Goal: Information Seeking & Learning: Learn about a topic

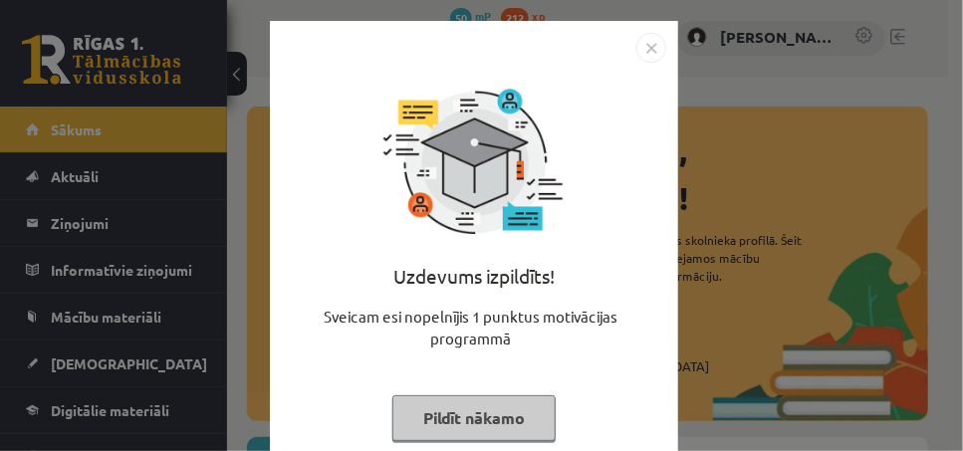
click at [641, 41] on img "Close" at bounding box center [651, 48] width 30 height 30
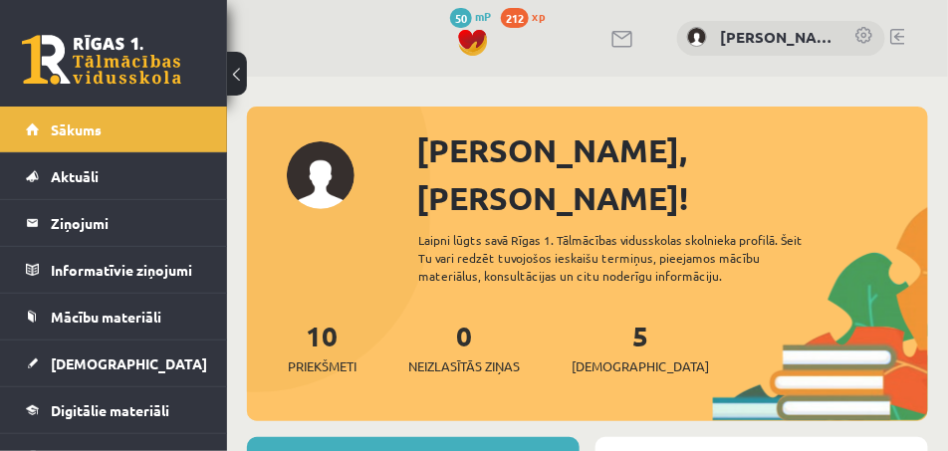
click at [622, 40] on link at bounding box center [624, 39] width 24 height 17
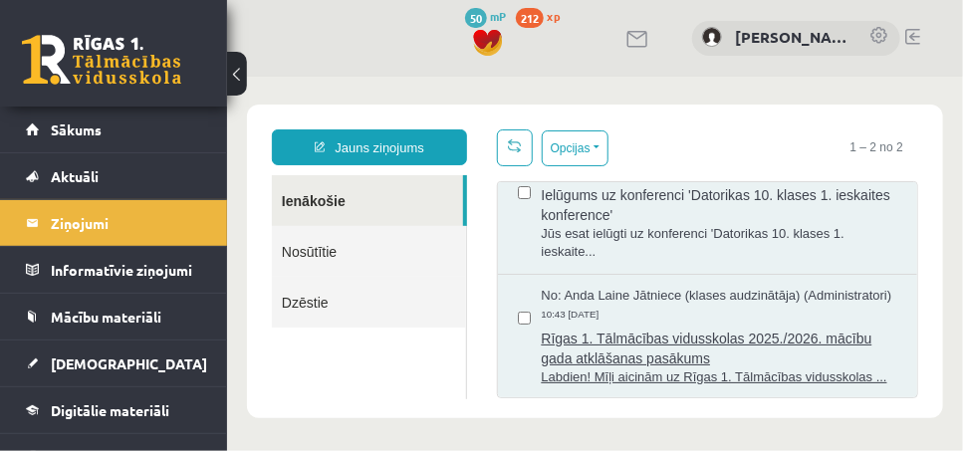
scroll to position [51, 0]
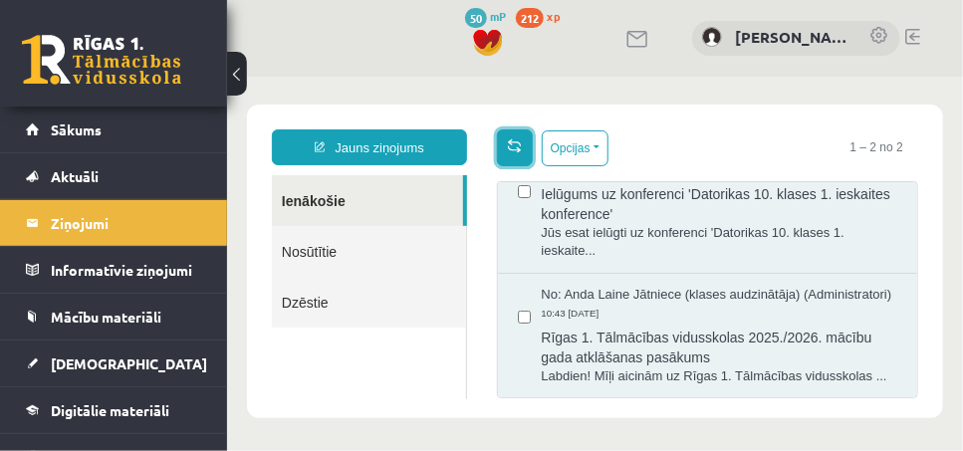
click at [507, 145] on span at bounding box center [514, 144] width 14 height 14
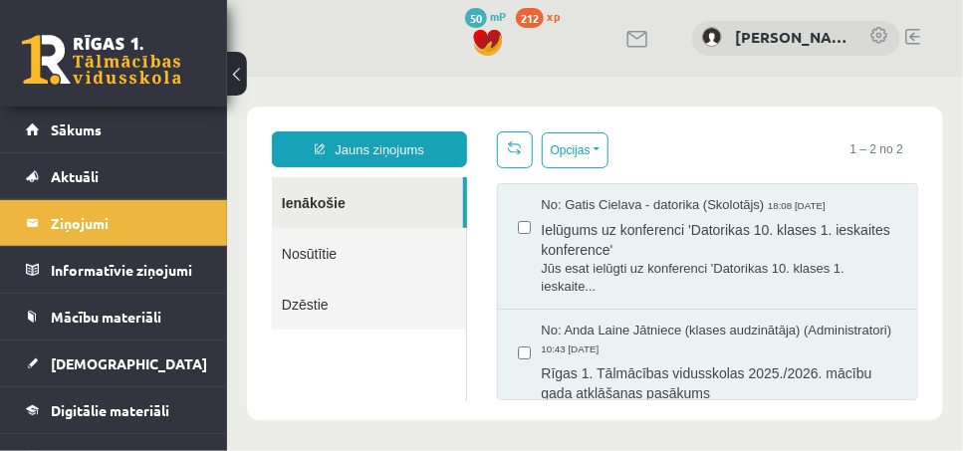
scroll to position [0, 0]
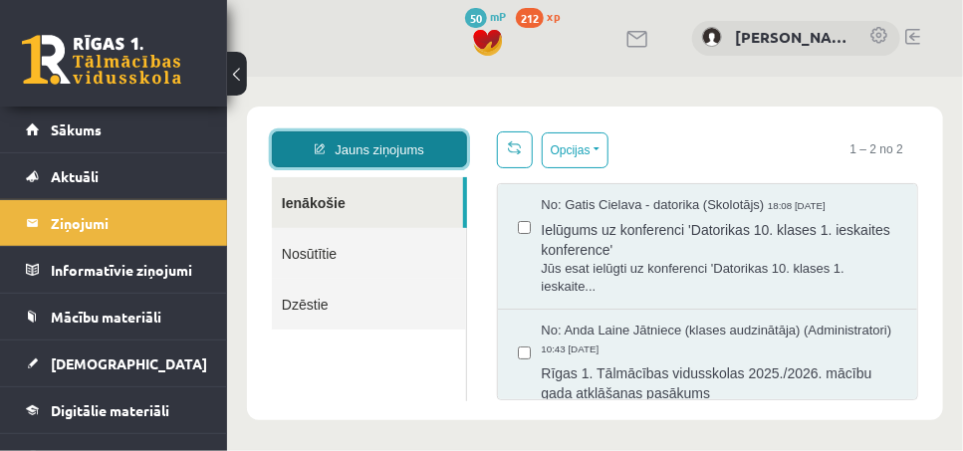
click at [401, 151] on link "Jauns ziņojums" at bounding box center [368, 148] width 195 height 36
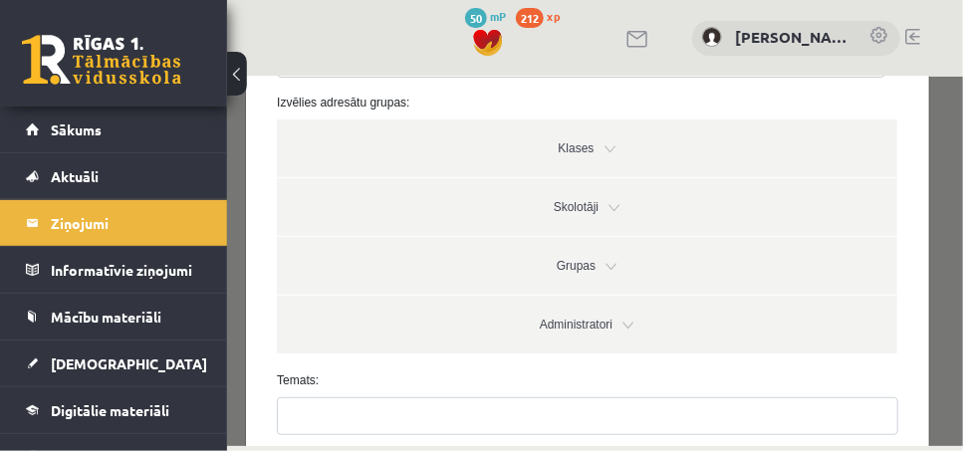
scroll to position [199, 0]
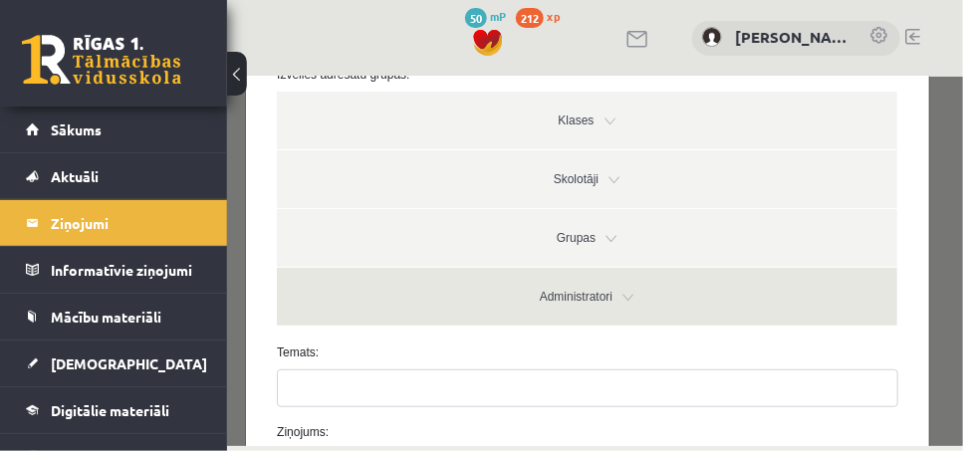
click at [617, 301] on link "Administratori" at bounding box center [586, 296] width 621 height 58
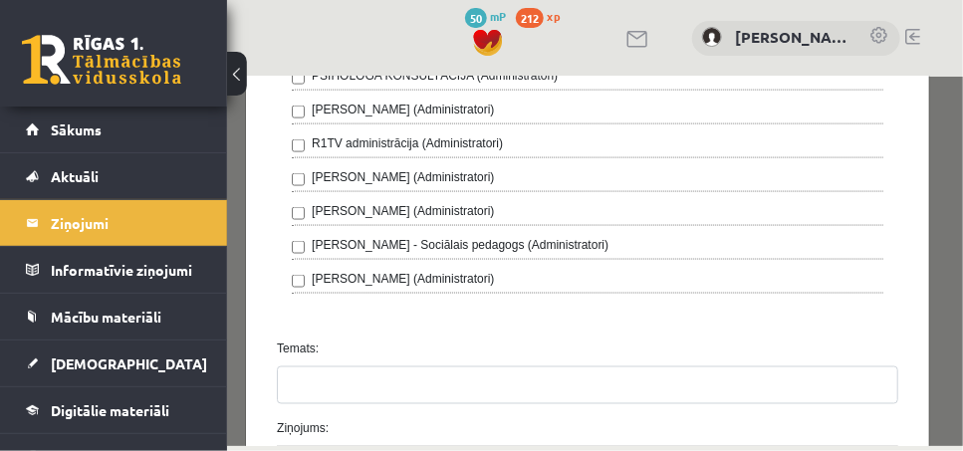
scroll to position [763, 0]
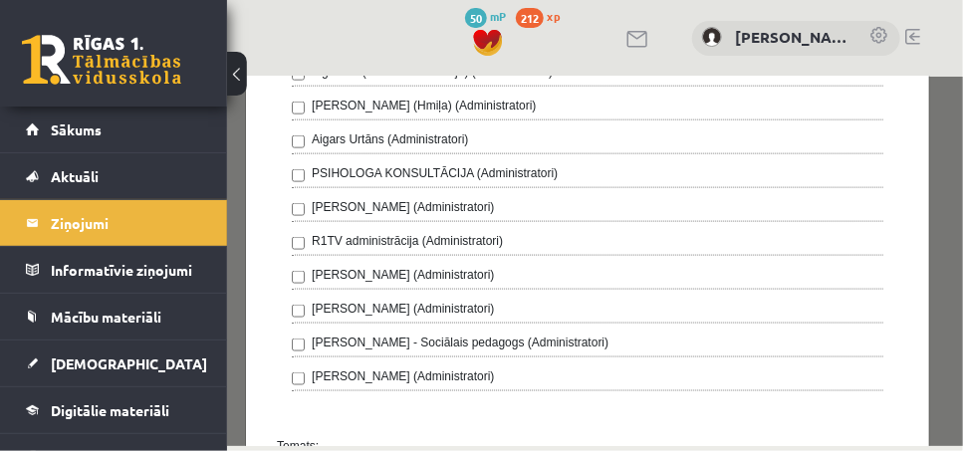
click at [376, 235] on label "R1TV administrācija (Administratori)" at bounding box center [406, 240] width 191 height 18
click at [504, 231] on div "R1TV administrācija (Administratori)" at bounding box center [587, 243] width 592 height 24
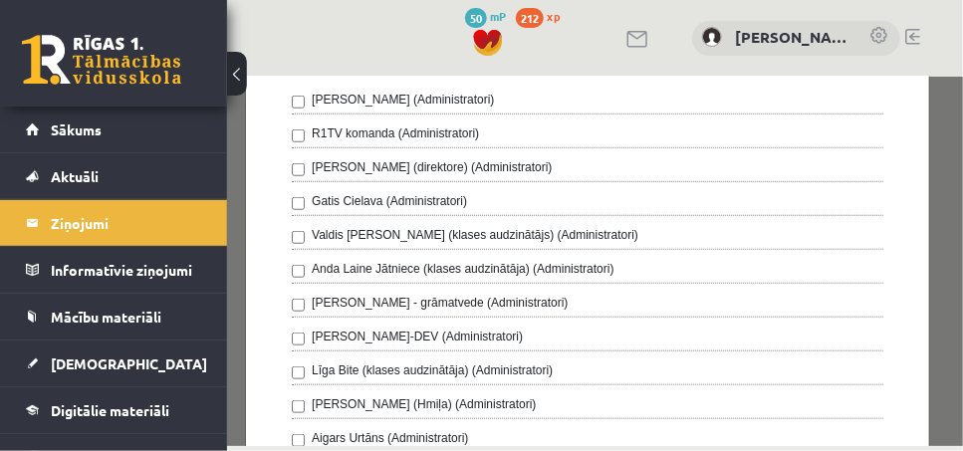
scroll to position [0, 0]
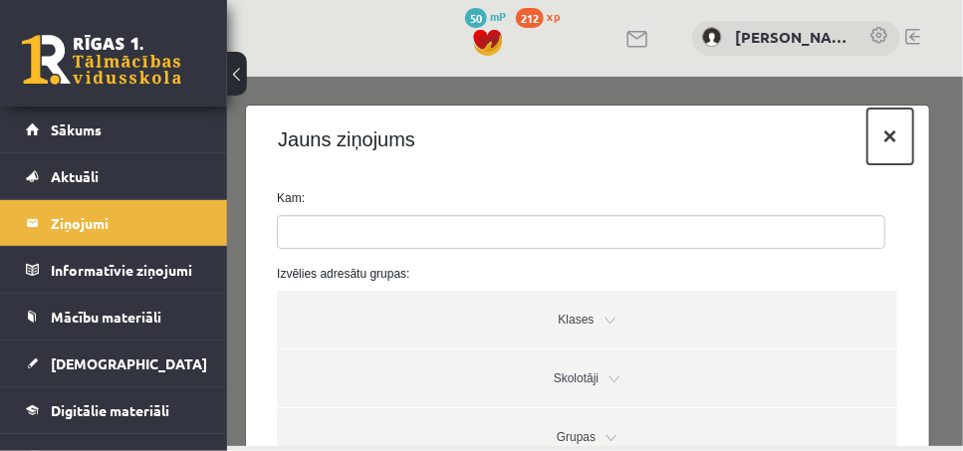
click at [876, 136] on button "×" at bounding box center [890, 136] width 46 height 56
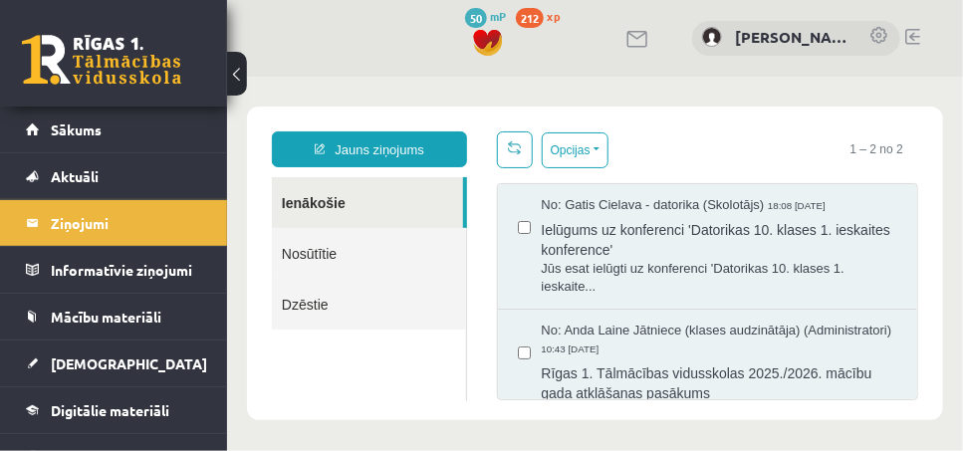
click at [378, 255] on link "Nosūtītie" at bounding box center [368, 252] width 194 height 51
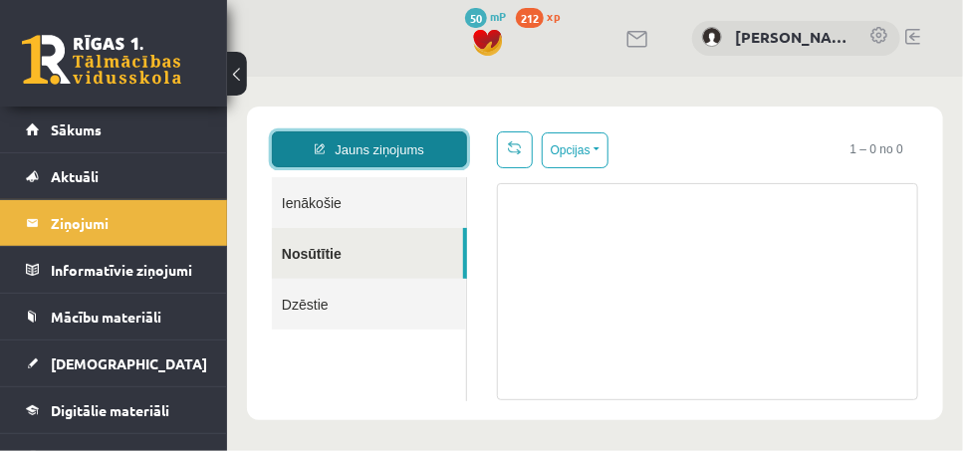
click at [388, 139] on link "Jauns ziņojums" at bounding box center [368, 148] width 195 height 36
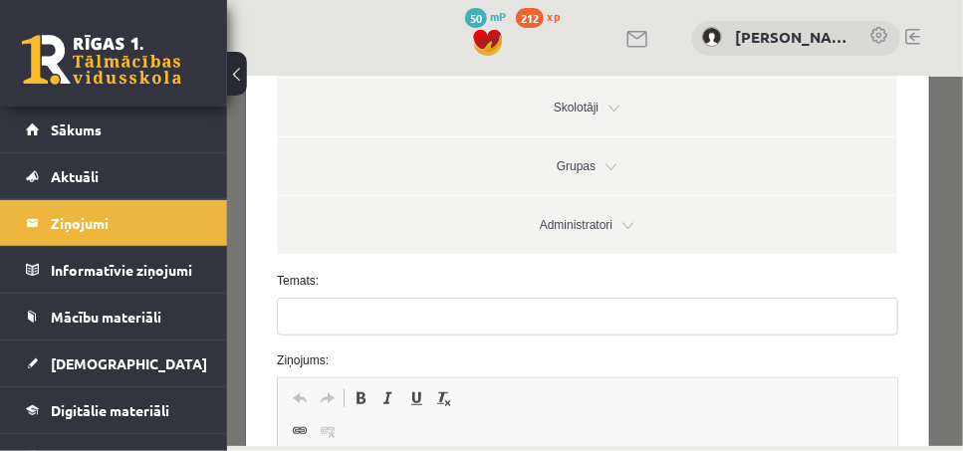
scroll to position [199, 0]
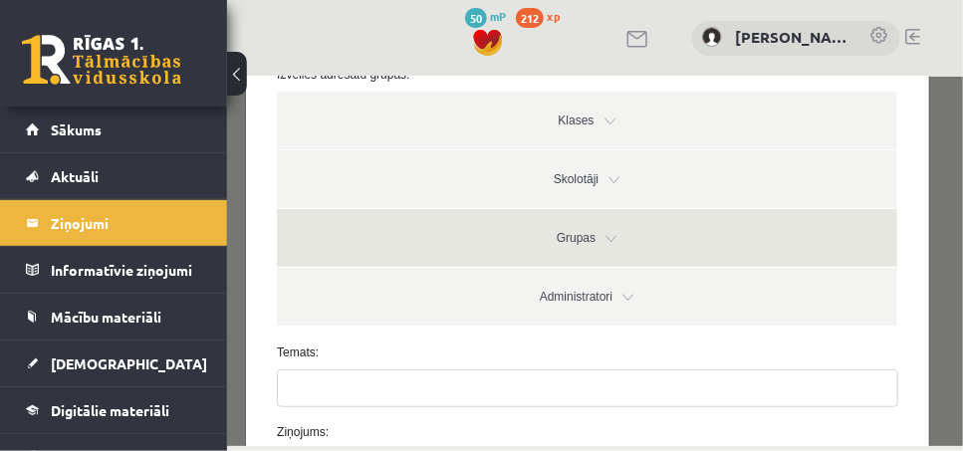
click at [597, 231] on link "Grupas" at bounding box center [586, 237] width 621 height 58
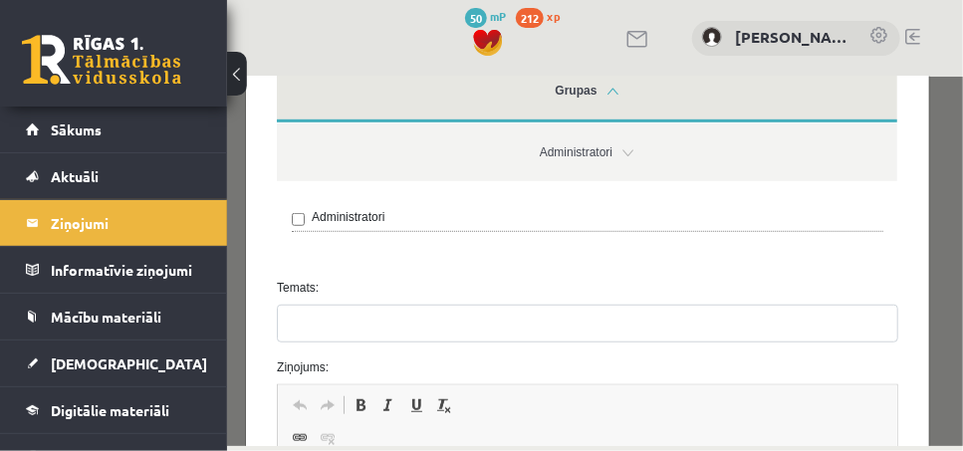
scroll to position [0, 0]
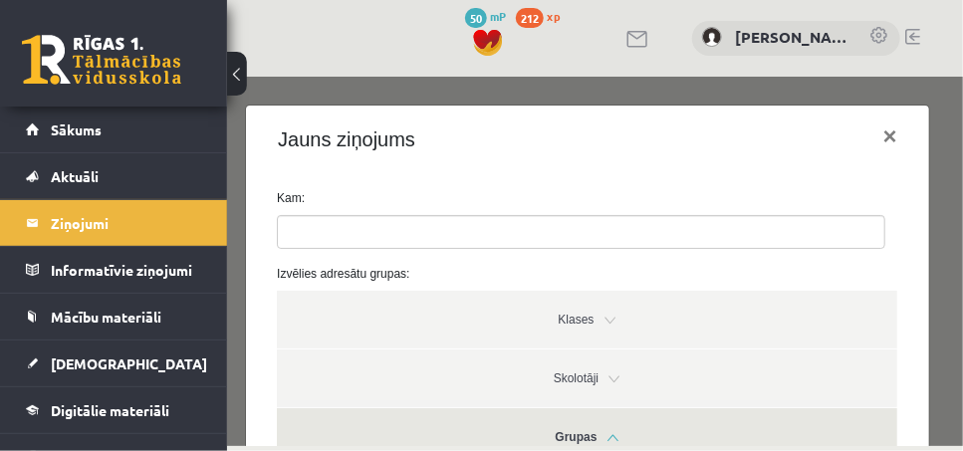
click at [272, 83] on div "Jauns ziņojums × Kam: Izvēlies adresātu grupas: Klases Skolotāji Grupas Adminis…" at bounding box center [594, 261] width 736 height 370
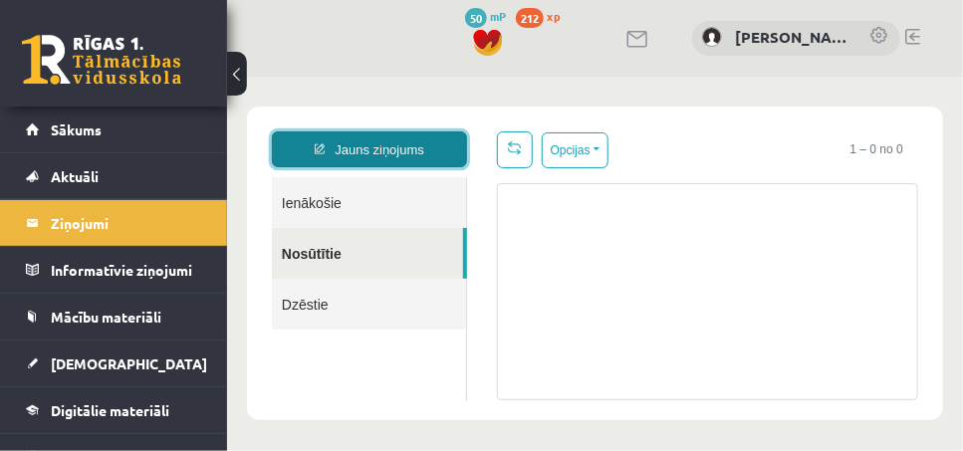
scroll to position [2, 0]
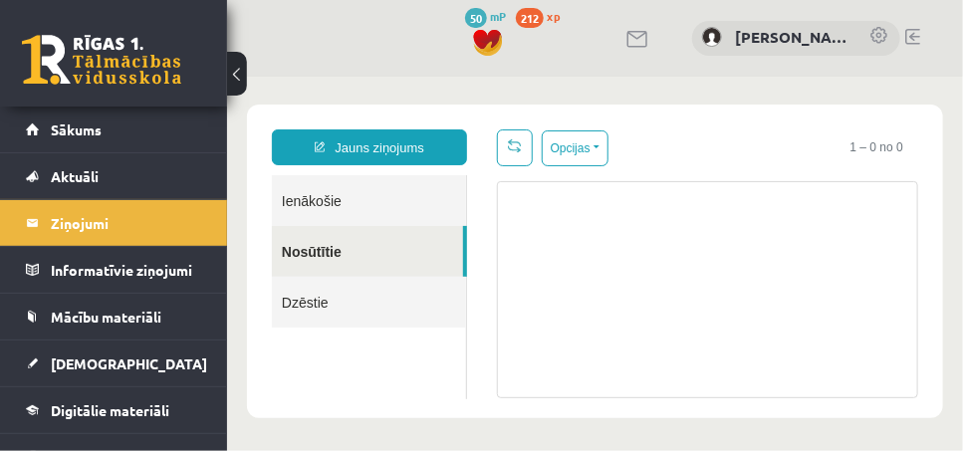
click at [428, 163] on div "Jauns ziņojums Ienākošie Nosūtītie Dzēstie ********* ********* *******" at bounding box center [368, 262] width 225 height 269
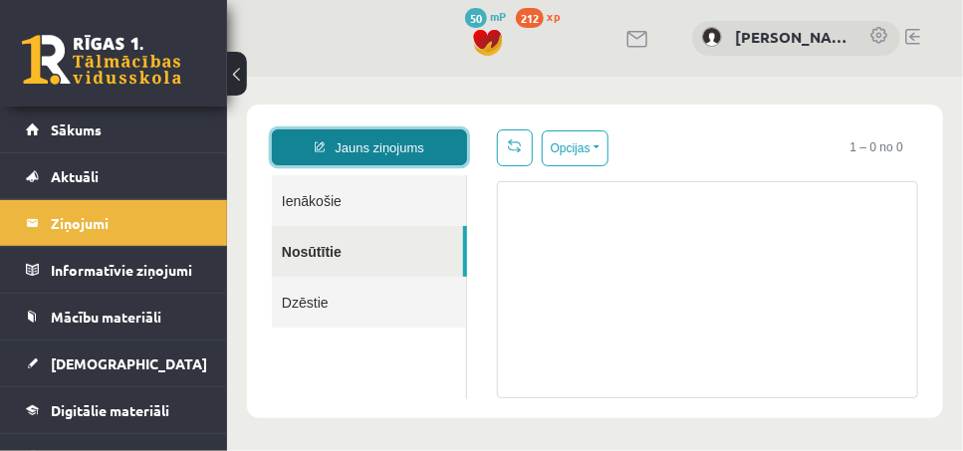
click at [428, 161] on link "Jauns ziņojums" at bounding box center [368, 146] width 195 height 36
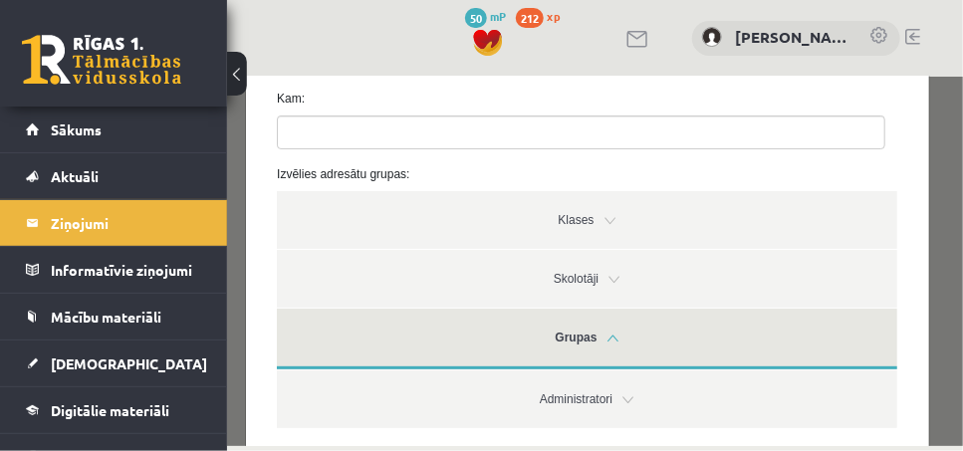
scroll to position [199, 0]
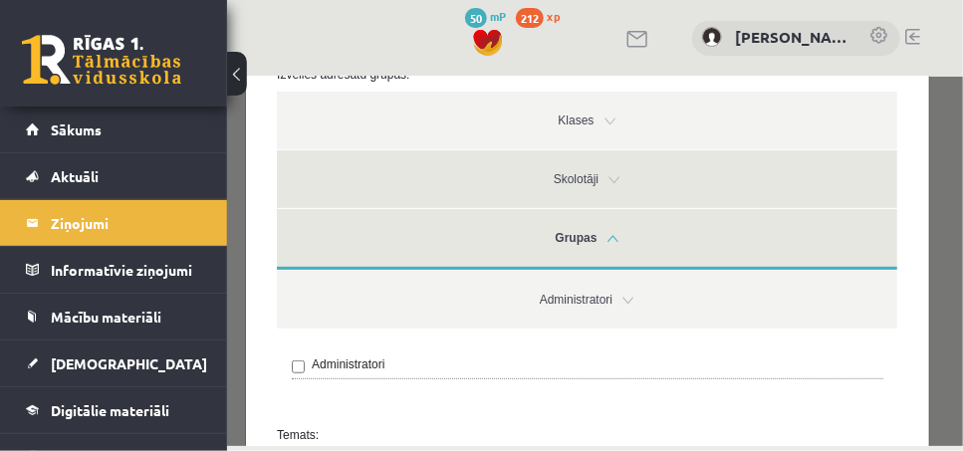
click at [607, 183] on link "Skolotāji" at bounding box center [586, 178] width 621 height 58
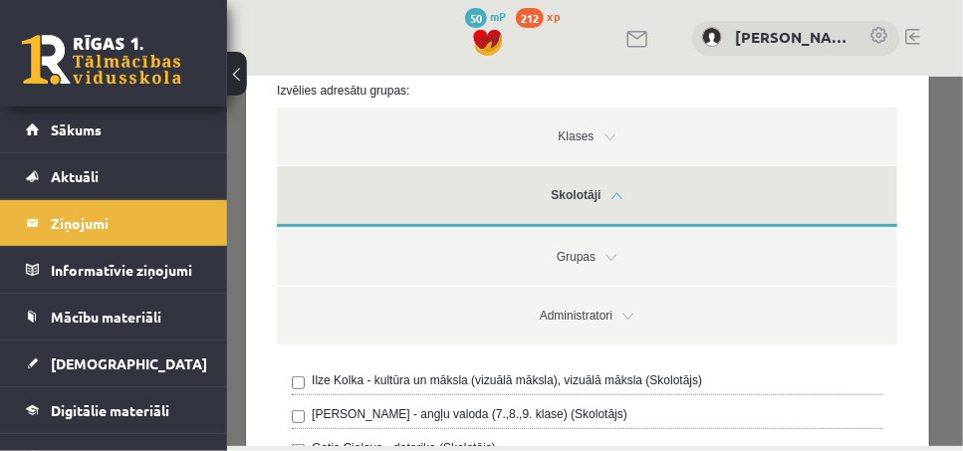
scroll to position [0, 0]
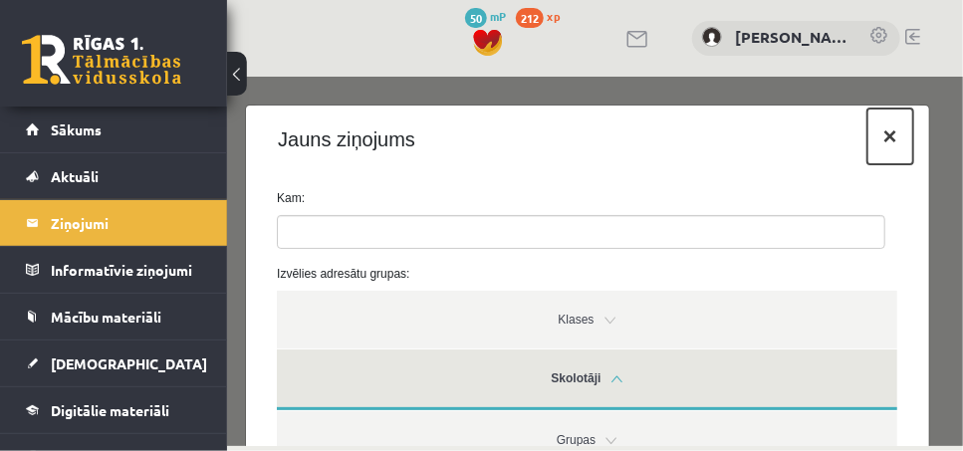
click at [876, 146] on button "×" at bounding box center [890, 136] width 46 height 56
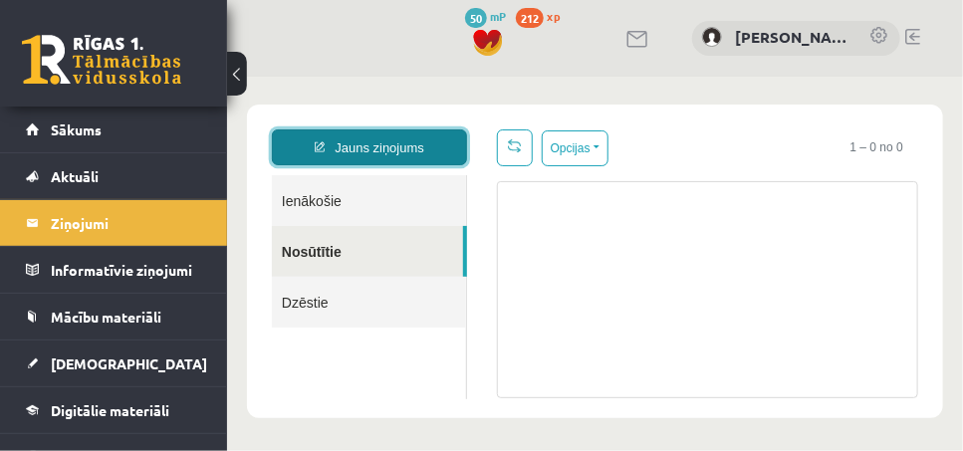
click at [387, 155] on link "Jauns ziņojums" at bounding box center [368, 146] width 195 height 36
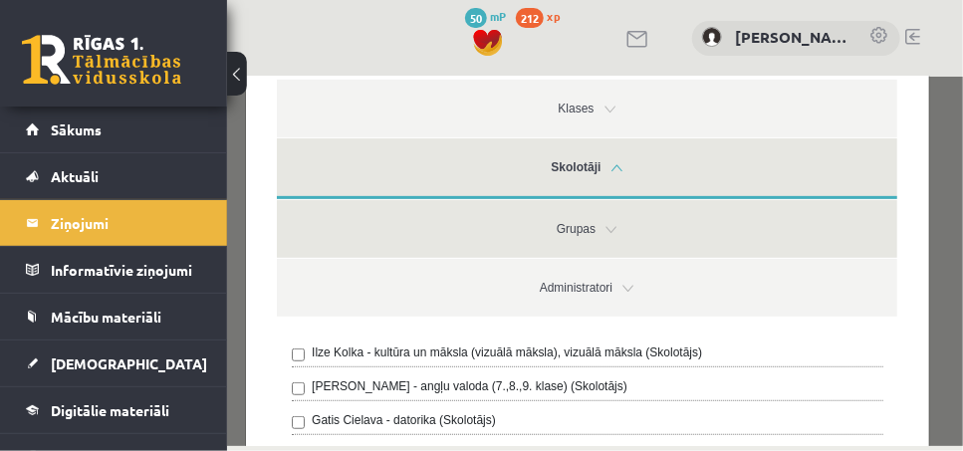
scroll to position [299, 0]
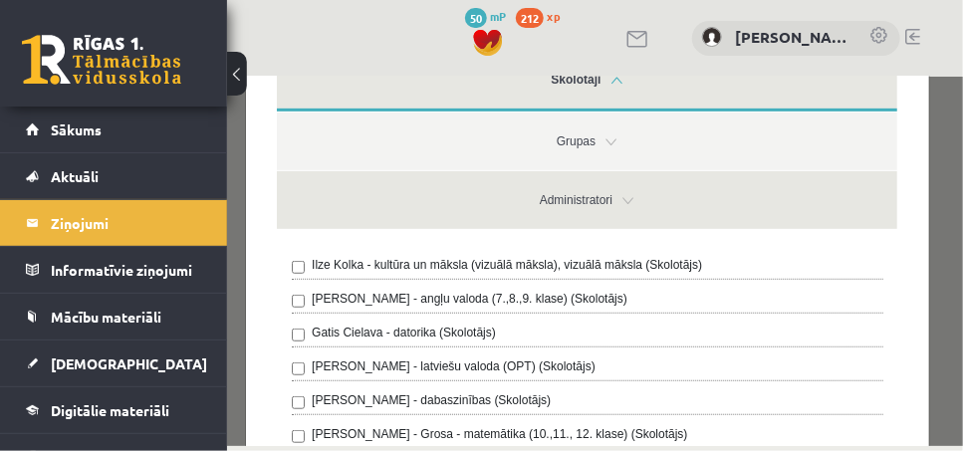
click at [619, 202] on link "Administratori" at bounding box center [586, 199] width 621 height 58
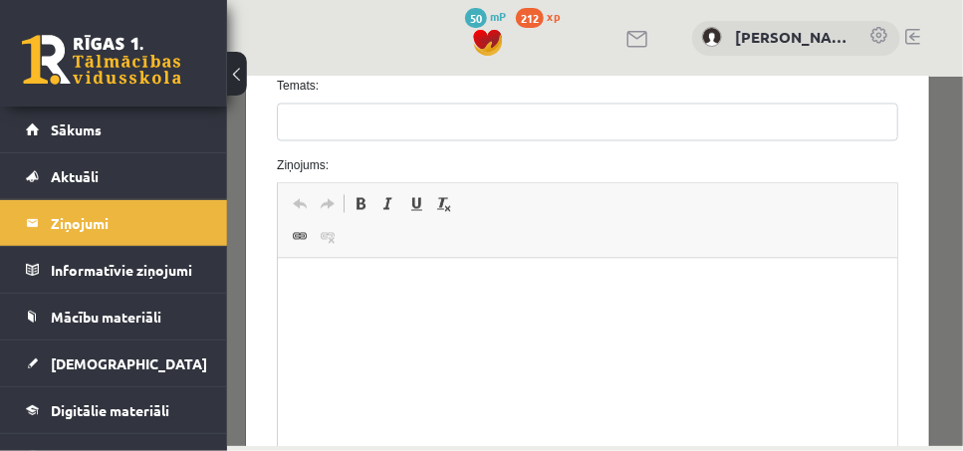
scroll to position [996, 0]
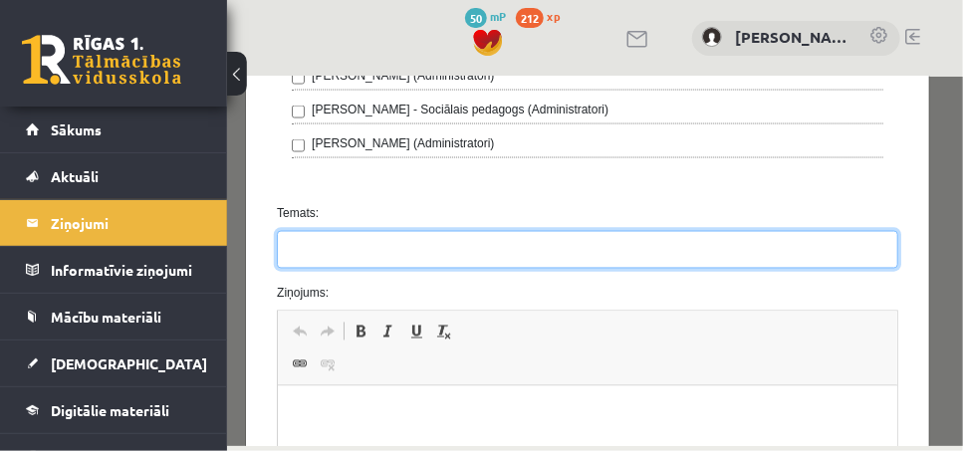
click at [298, 243] on input "Temats:" at bounding box center [587, 249] width 622 height 38
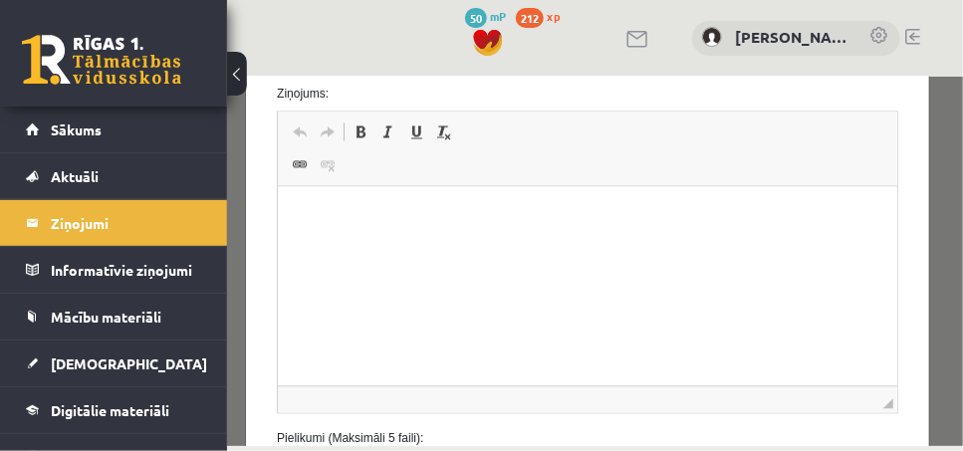
type input "**********"
click at [324, 214] on p "Editor, wiswyg-editor-47024711012440-1757245704-906" at bounding box center [587, 217] width 580 height 21
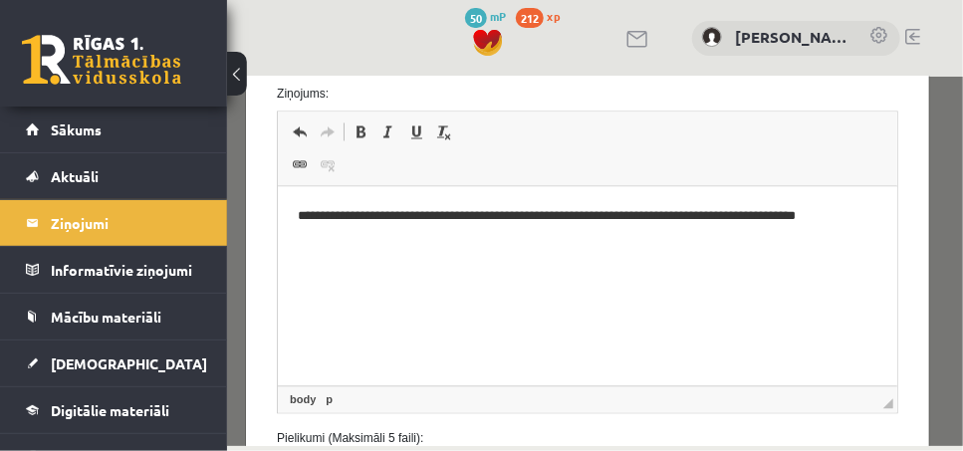
click at [787, 219] on p "**********" at bounding box center [581, 217] width 568 height 21
click at [859, 228] on html "**********" at bounding box center [587, 217] width 620 height 61
click at [487, 238] on p "**********" at bounding box center [581, 228] width 568 height 42
click at [492, 238] on p "**********" at bounding box center [581, 228] width 568 height 42
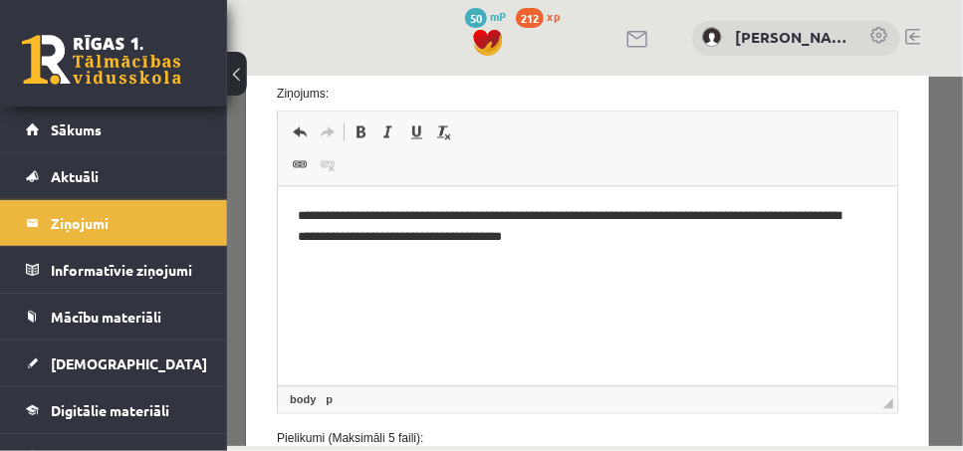
click at [671, 243] on p "**********" at bounding box center [581, 228] width 568 height 42
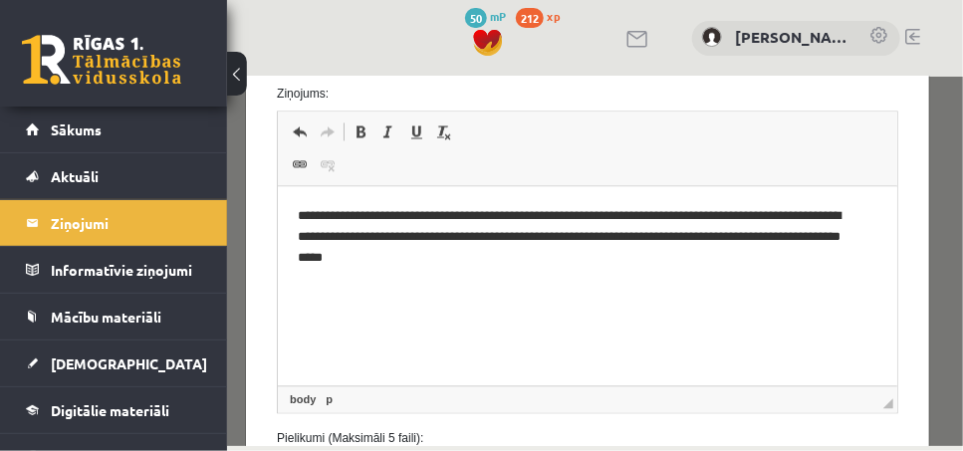
click at [703, 236] on p "**********" at bounding box center [581, 238] width 568 height 62
click at [693, 235] on p "**********" at bounding box center [581, 238] width 568 height 62
click at [695, 238] on p "**********" at bounding box center [581, 238] width 568 height 62
click at [554, 263] on p "**********" at bounding box center [581, 238] width 568 height 62
click at [838, 260] on p "**********" at bounding box center [581, 248] width 568 height 83
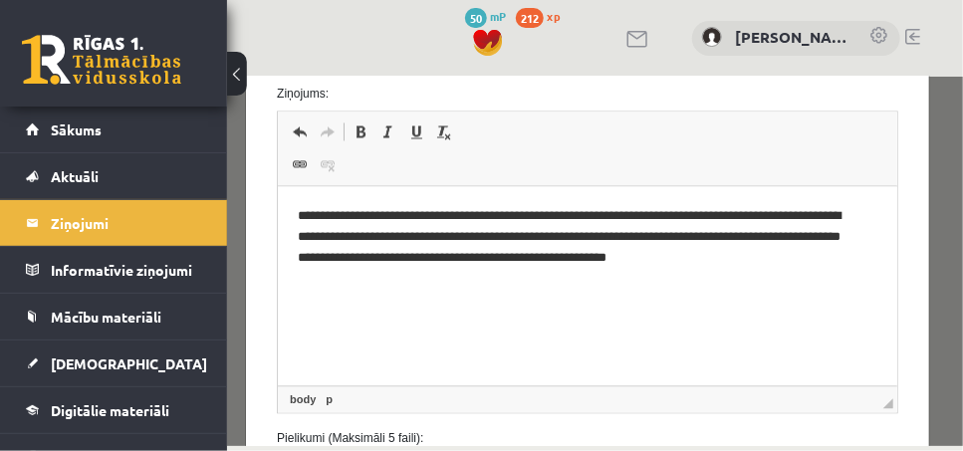
click at [369, 279] on p "**********" at bounding box center [581, 248] width 568 height 83
click at [365, 280] on p "**********" at bounding box center [581, 248] width 568 height 83
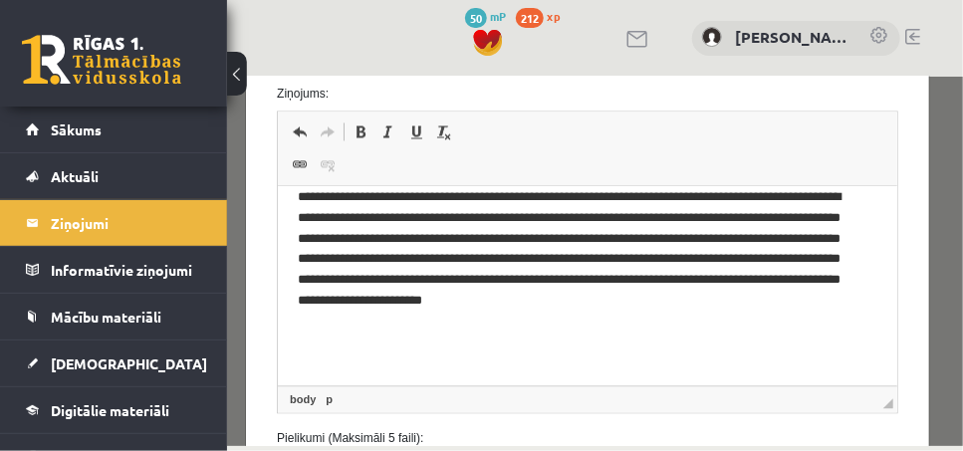
scroll to position [19, 0]
click at [289, 356] on html "**********" at bounding box center [587, 277] width 620 height 218
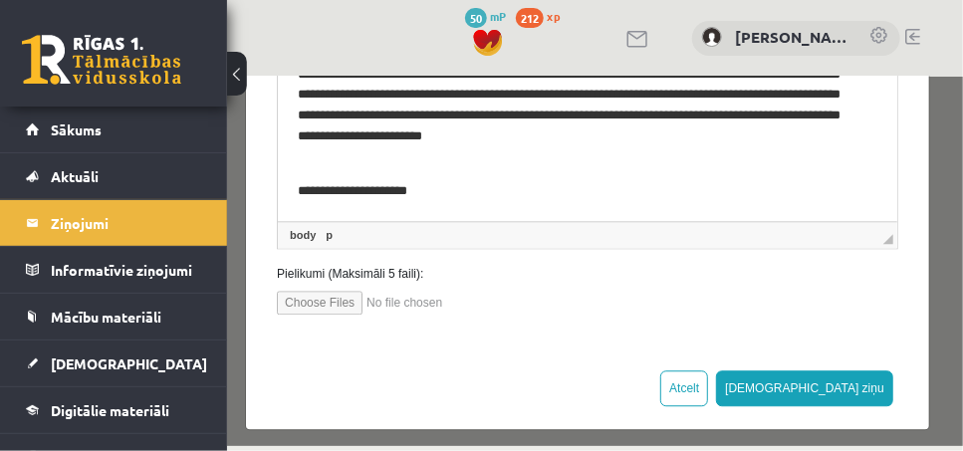
click at [492, 177] on body "**********" at bounding box center [587, 112] width 580 height 178
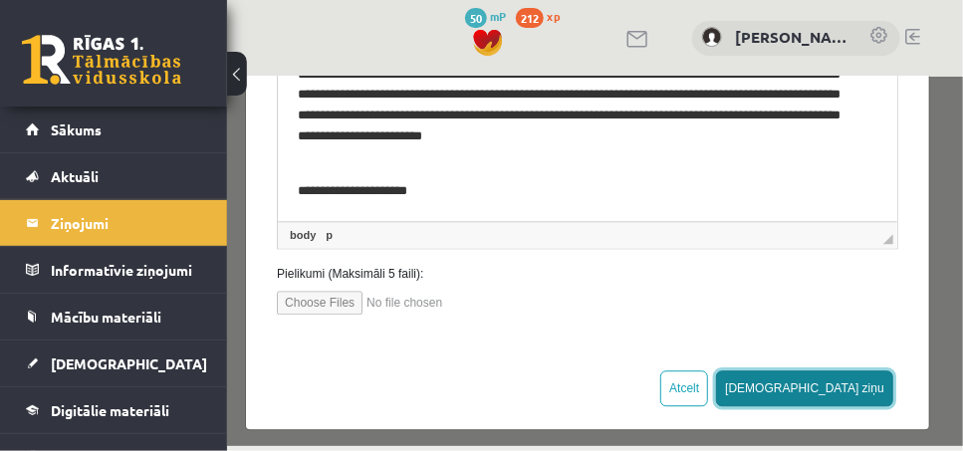
click at [837, 384] on button "Sūtīt ziņu" at bounding box center [803, 388] width 177 height 36
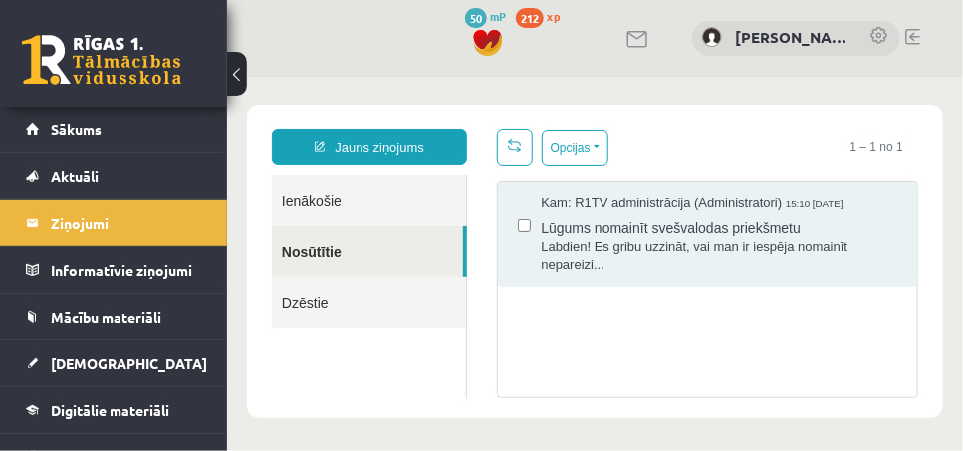
scroll to position [0, 0]
click at [591, 146] on button "Opcijas" at bounding box center [574, 147] width 67 height 36
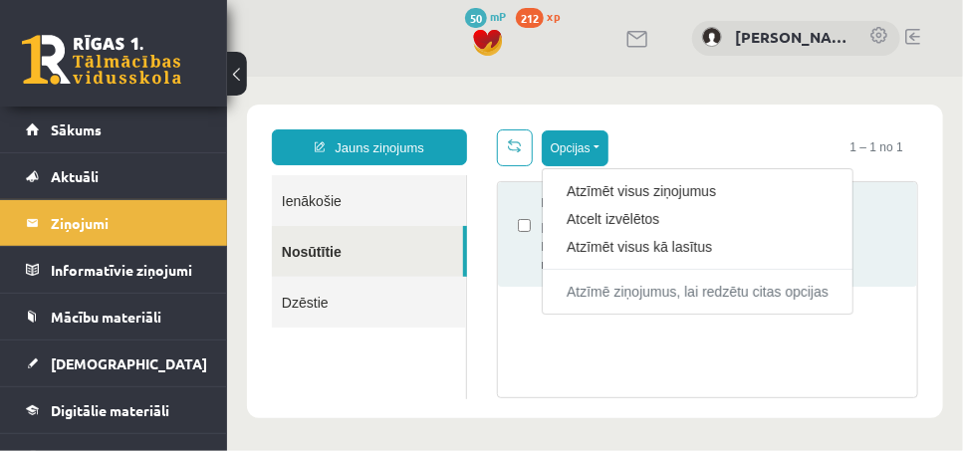
click at [666, 146] on div "Opcijas Atzīmēt visus ziņojumus Atcelt izvēlētos Atzīmēt visus kā lasītus Atzīm…" at bounding box center [706, 146] width 421 height 37
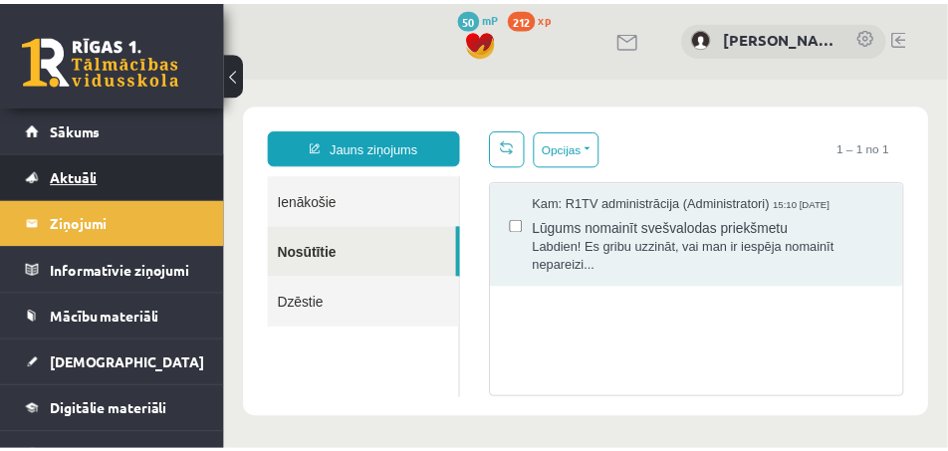
scroll to position [225, 0]
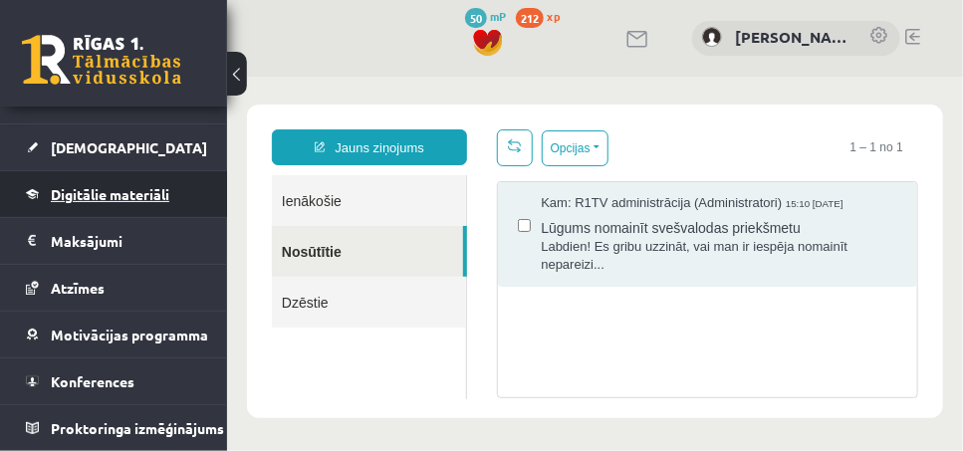
click at [182, 176] on link "Digitālie materiāli" at bounding box center [114, 194] width 176 height 46
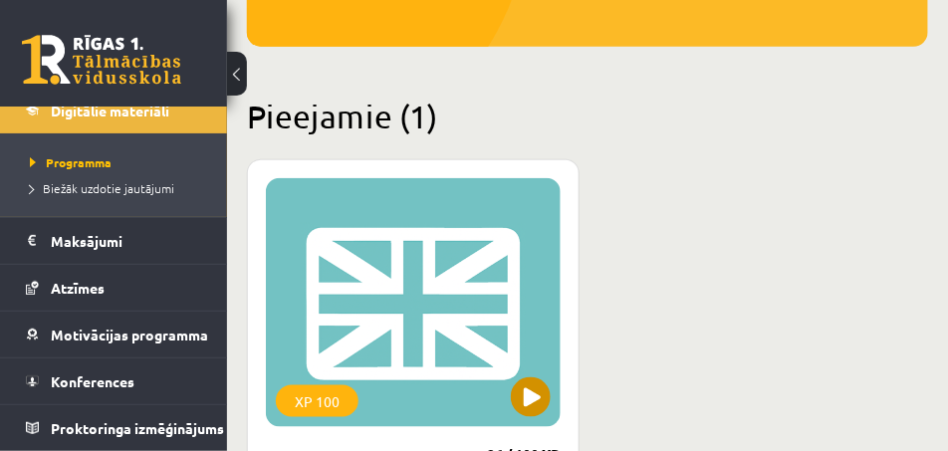
scroll to position [498, 0]
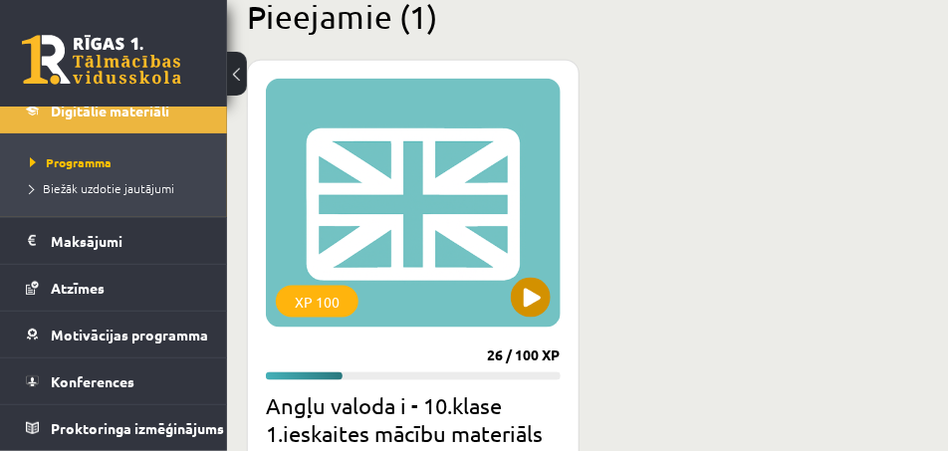
click at [429, 219] on div "XP 100" at bounding box center [413, 203] width 295 height 249
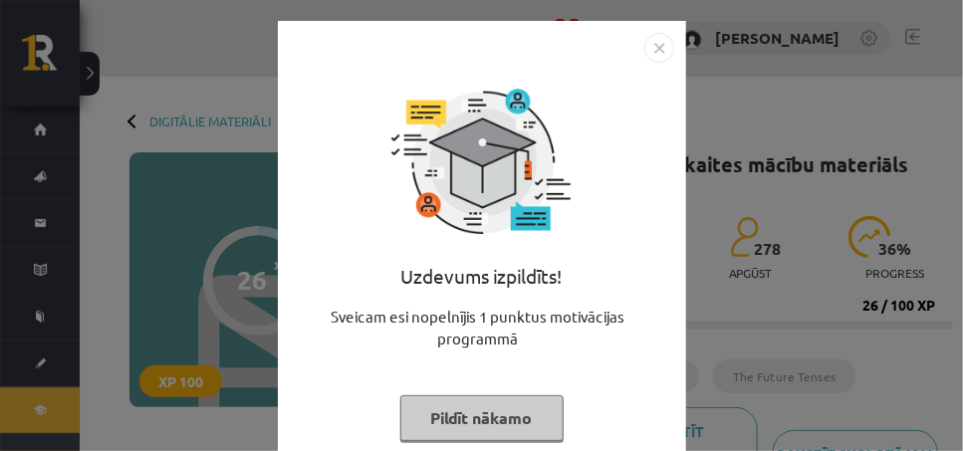
click at [646, 44] on img "Close" at bounding box center [659, 48] width 30 height 30
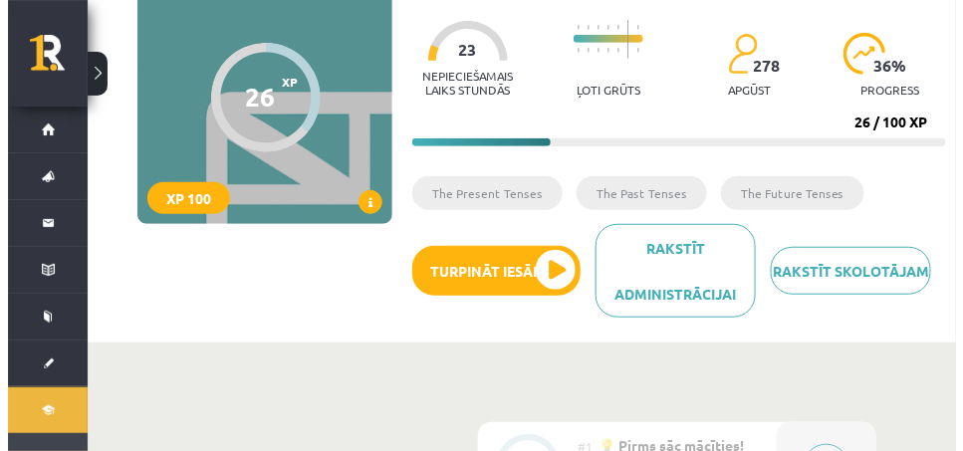
scroll to position [199, 0]
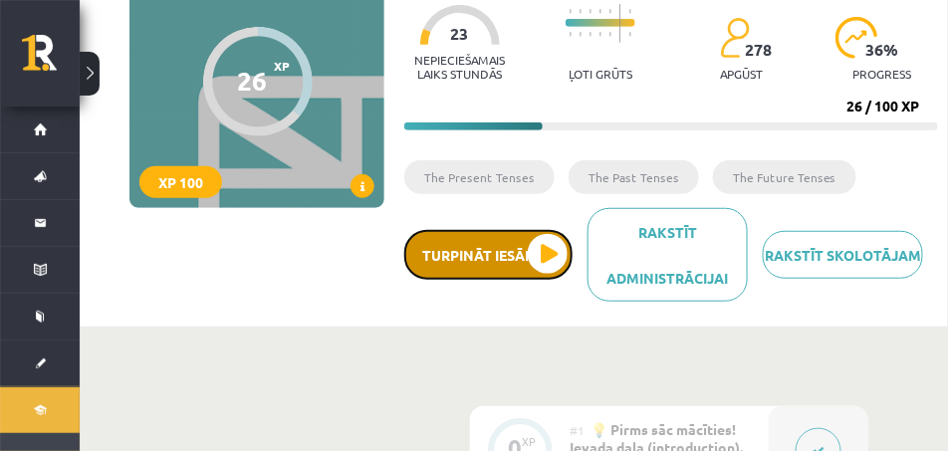
click at [544, 258] on button "Turpināt iesākto" at bounding box center [488, 255] width 168 height 50
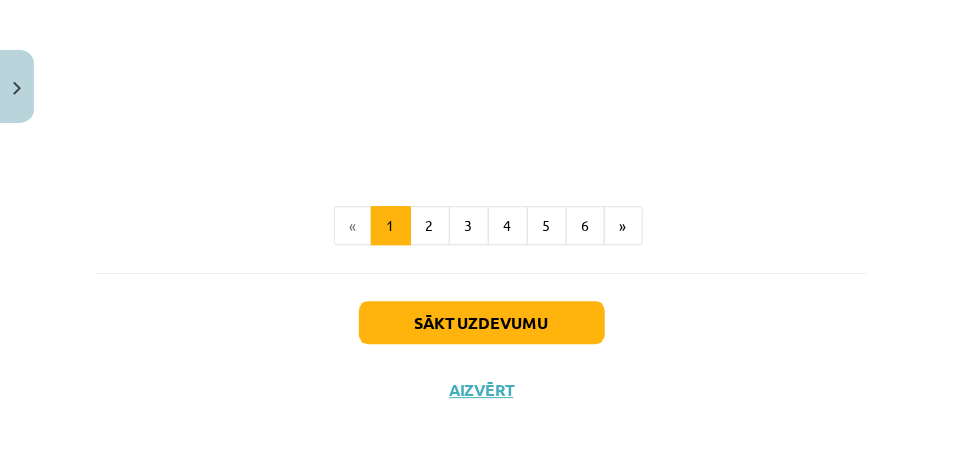
scroll to position [1537, 0]
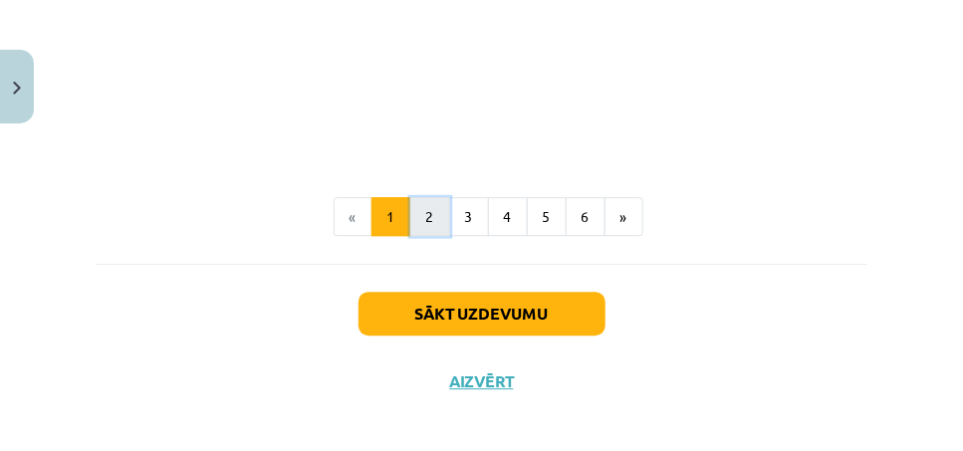
click at [424, 211] on button "2" at bounding box center [430, 217] width 40 height 40
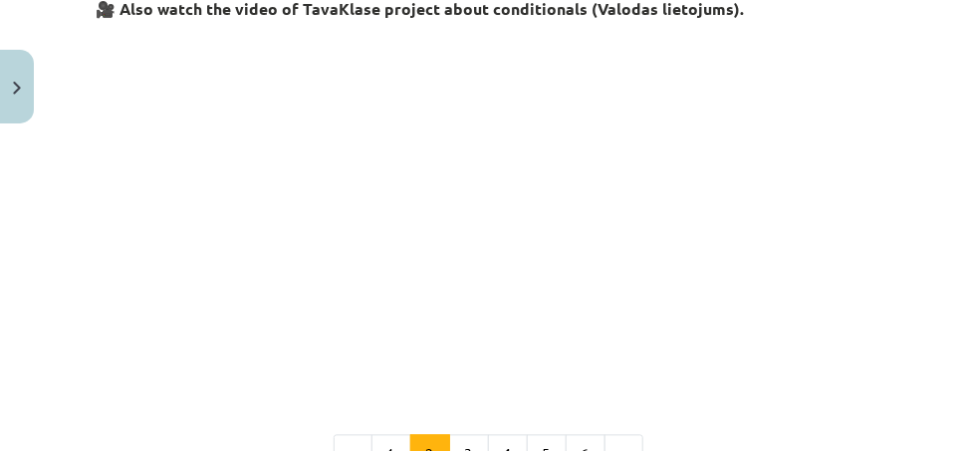
scroll to position [1152, 0]
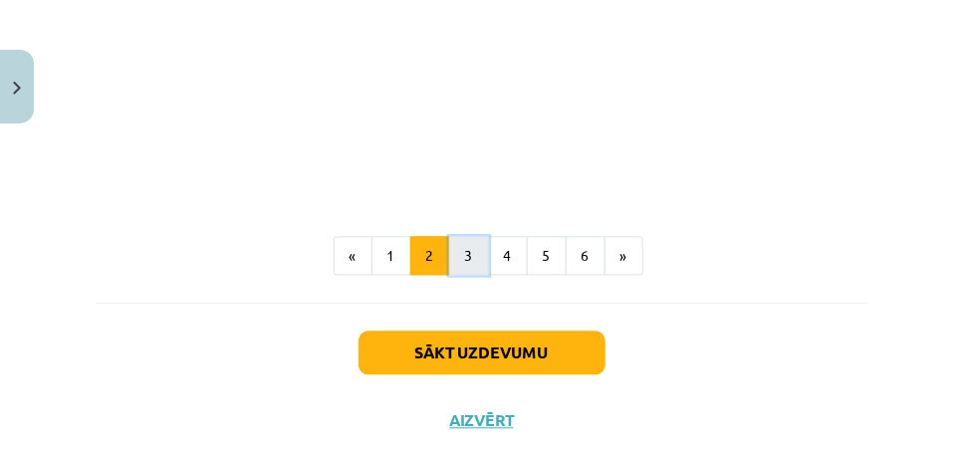
click at [468, 266] on button "3" at bounding box center [469, 256] width 40 height 40
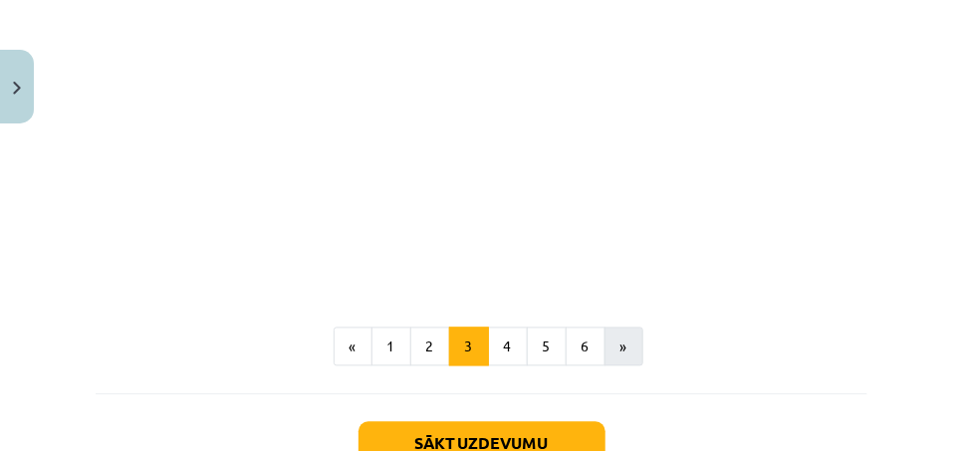
scroll to position [953, 0]
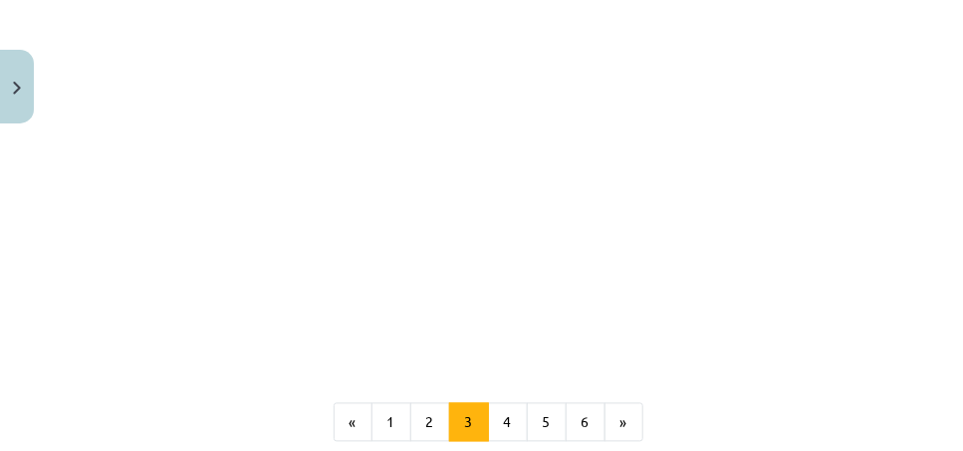
click at [48, 175] on div "Mācību tēma: Angļu valoda i - 10.klase 1.ieskaites mācību materiāls #6 📝 Topic …" at bounding box center [481, 225] width 963 height 451
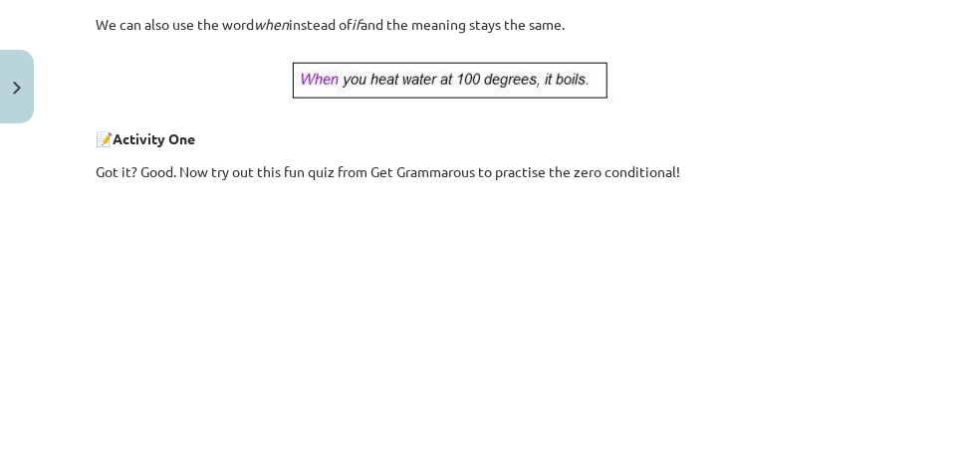
scroll to position [1171, 0]
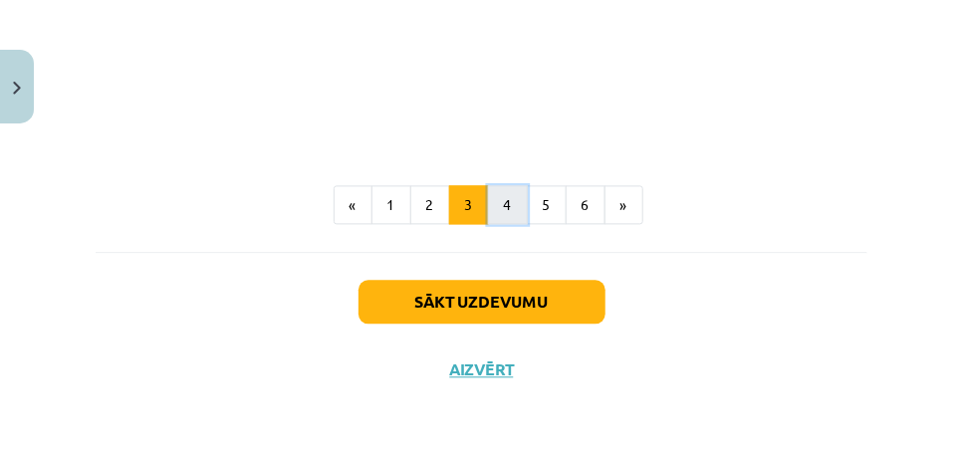
click at [488, 201] on button "4" at bounding box center [508, 205] width 40 height 40
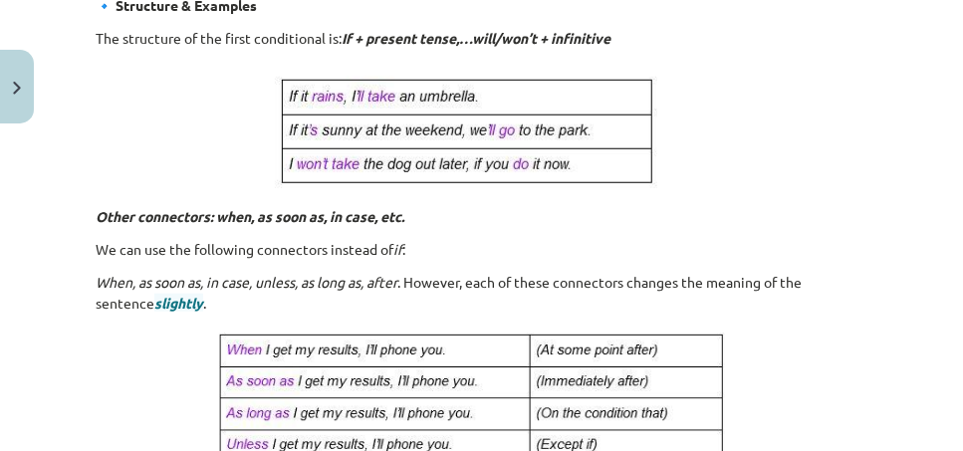
scroll to position [356, 0]
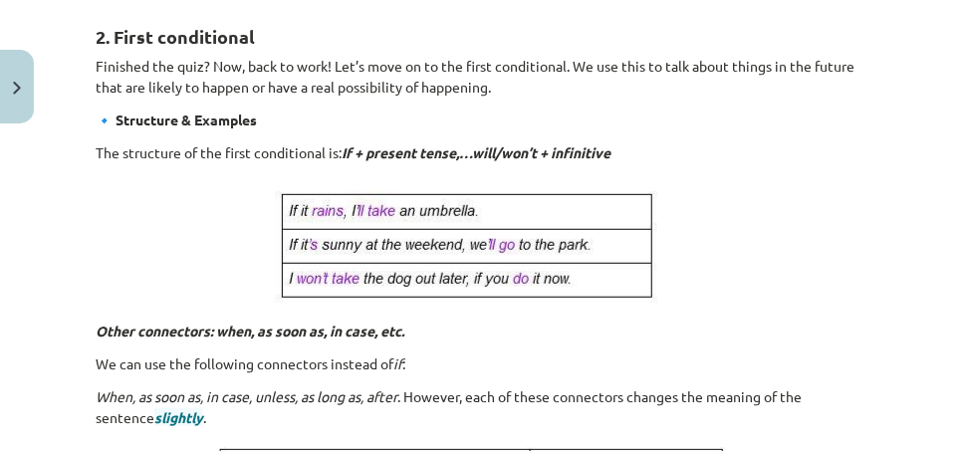
click at [847, 122] on p "🔹 Structure & Examples" at bounding box center [482, 120] width 772 height 21
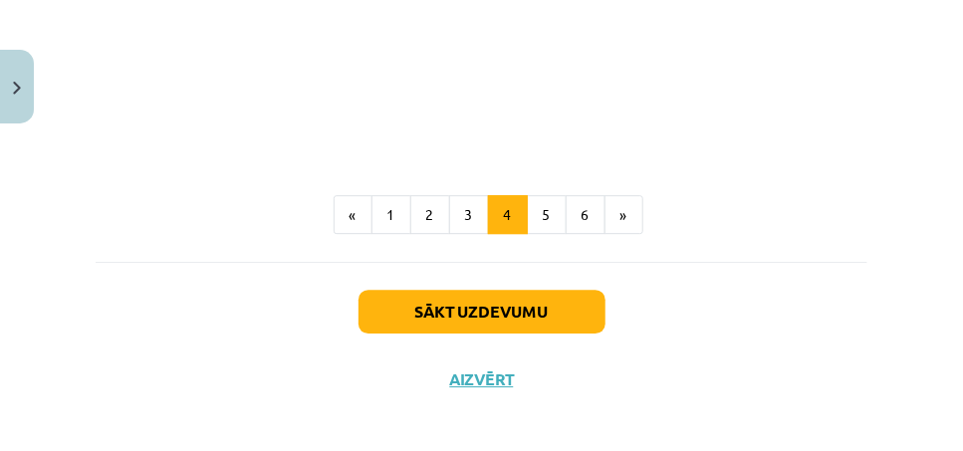
scroll to position [1650, 0]
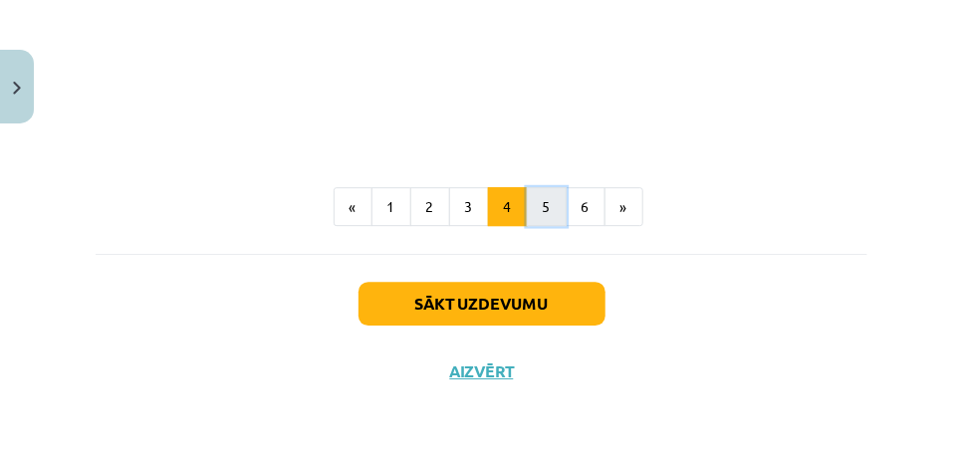
click at [543, 212] on button "5" at bounding box center [547, 207] width 40 height 40
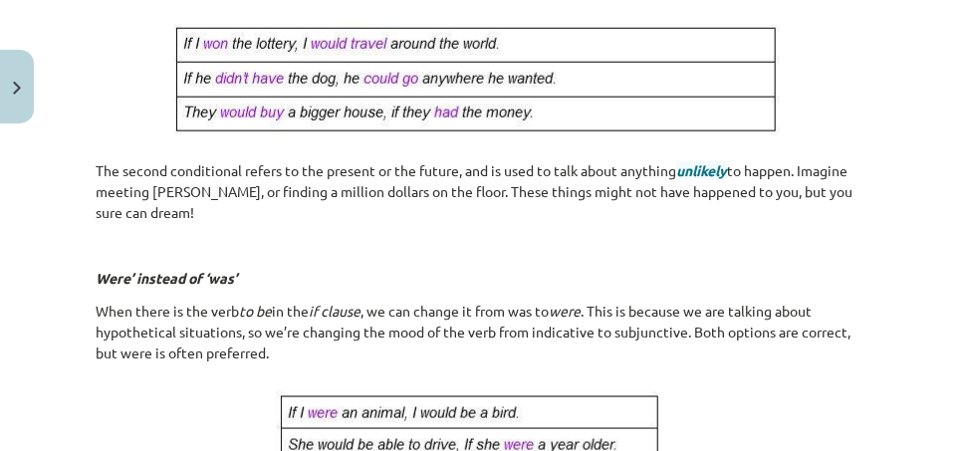
scroll to position [654, 0]
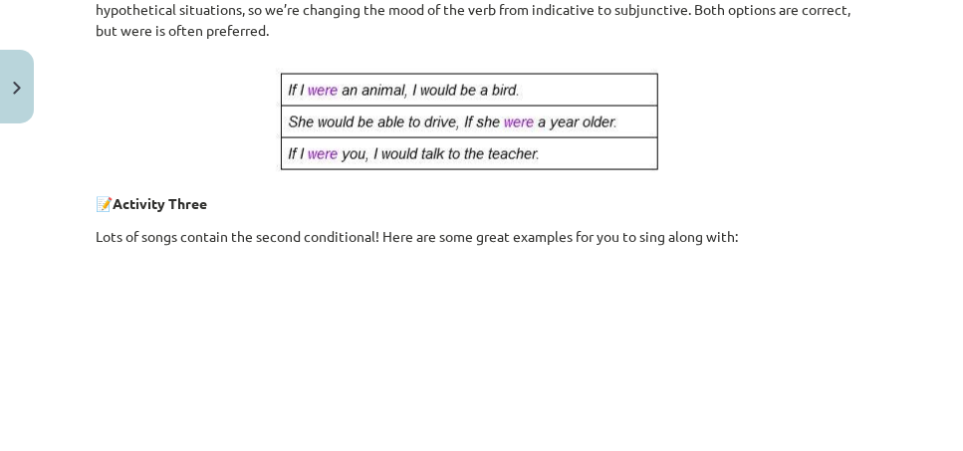
scroll to position [754, 0]
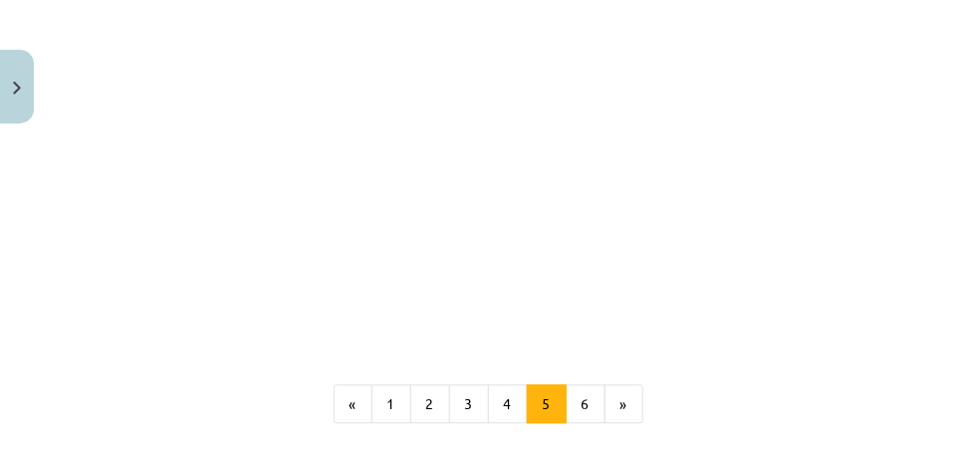
scroll to position [1337, 0]
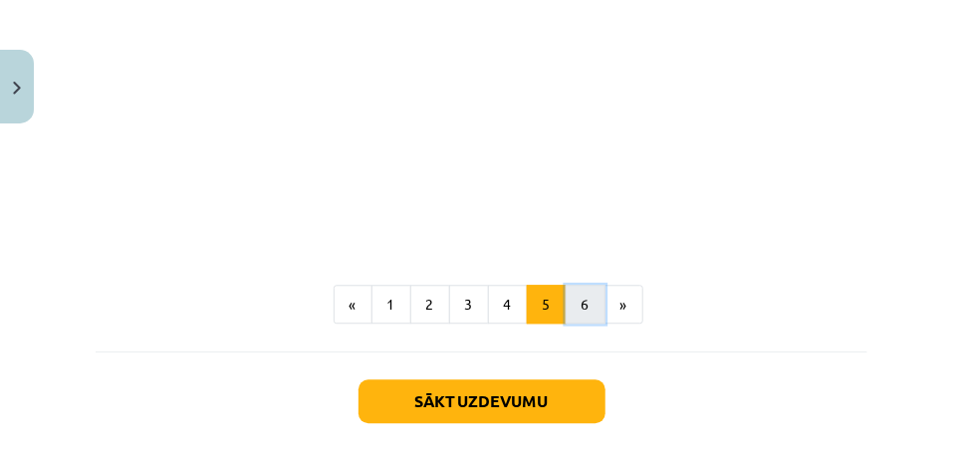
click at [573, 288] on button "6" at bounding box center [586, 305] width 40 height 40
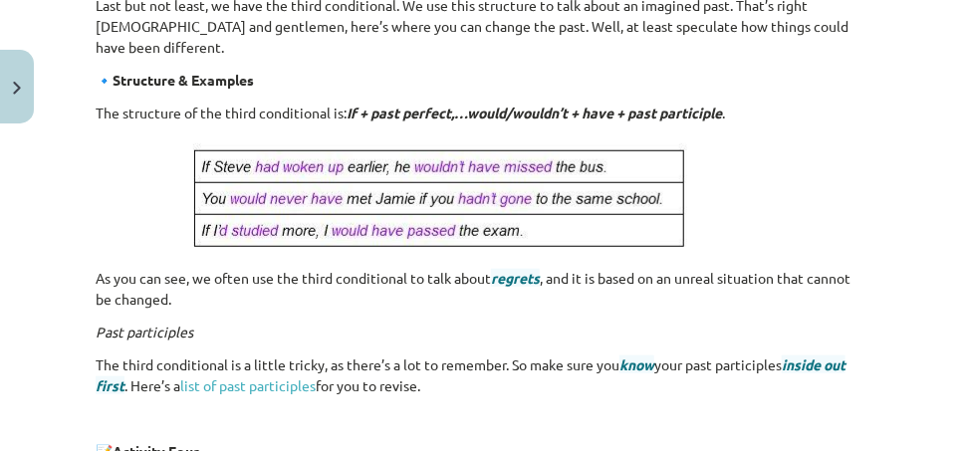
scroll to position [455, 0]
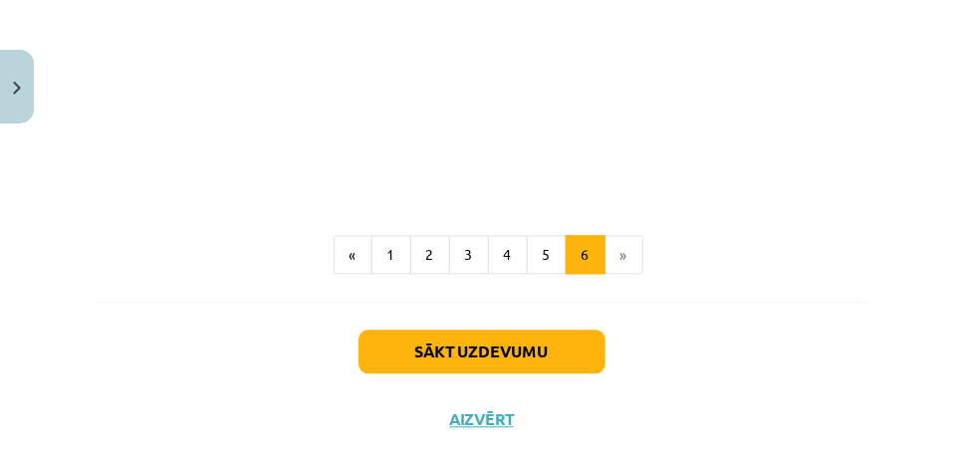
scroll to position [1125, 0]
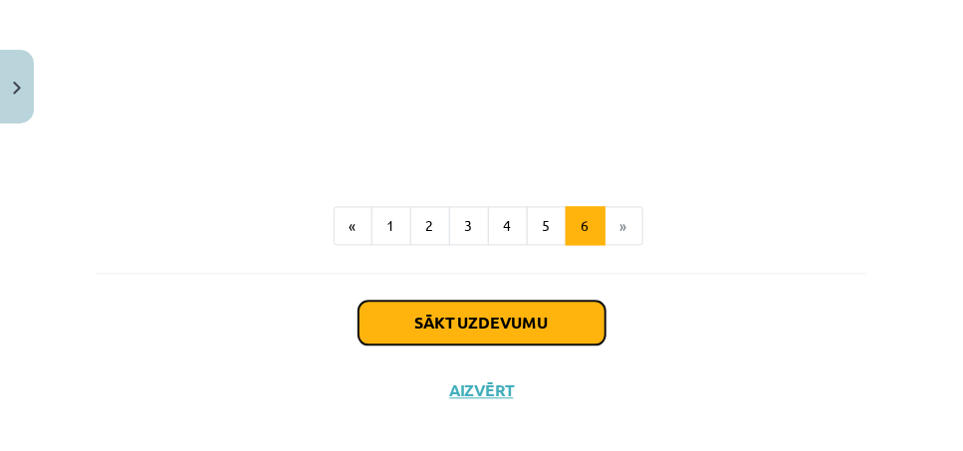
click at [510, 301] on button "Sākt uzdevumu" at bounding box center [482, 323] width 247 height 44
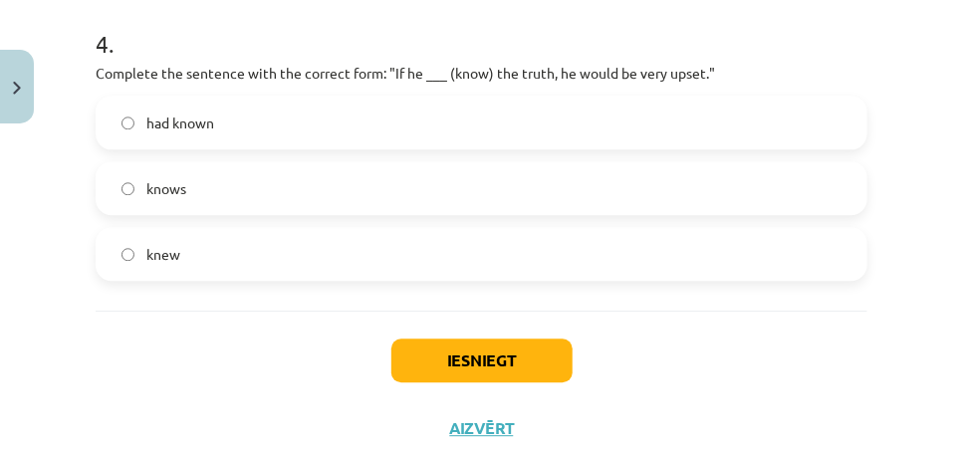
scroll to position [1338, 0]
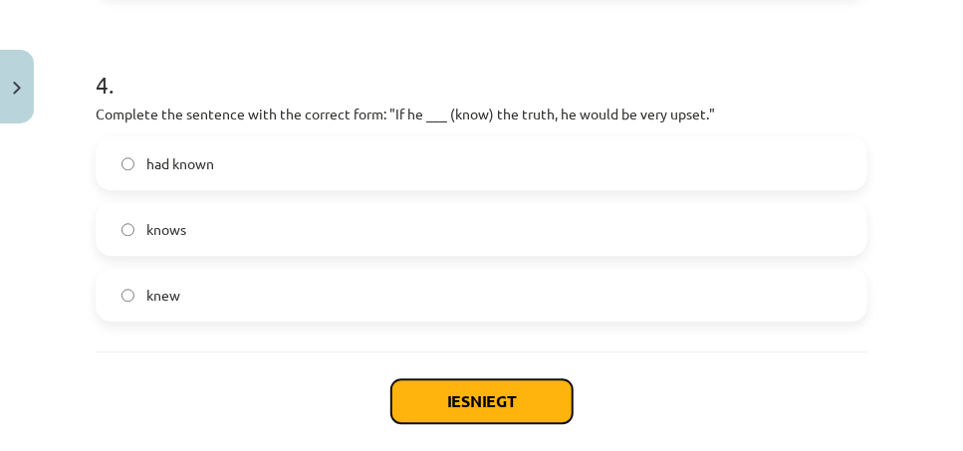
click at [458, 391] on button "Iesniegt" at bounding box center [481, 401] width 181 height 44
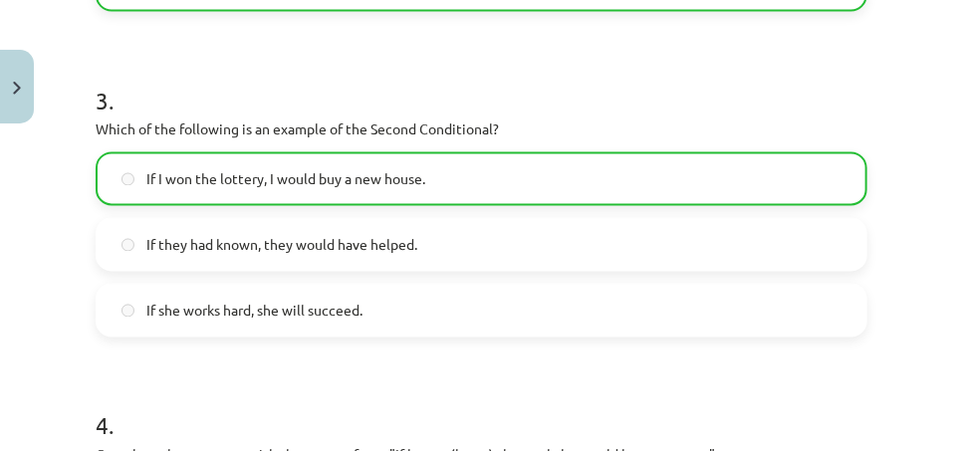
scroll to position [1500, 0]
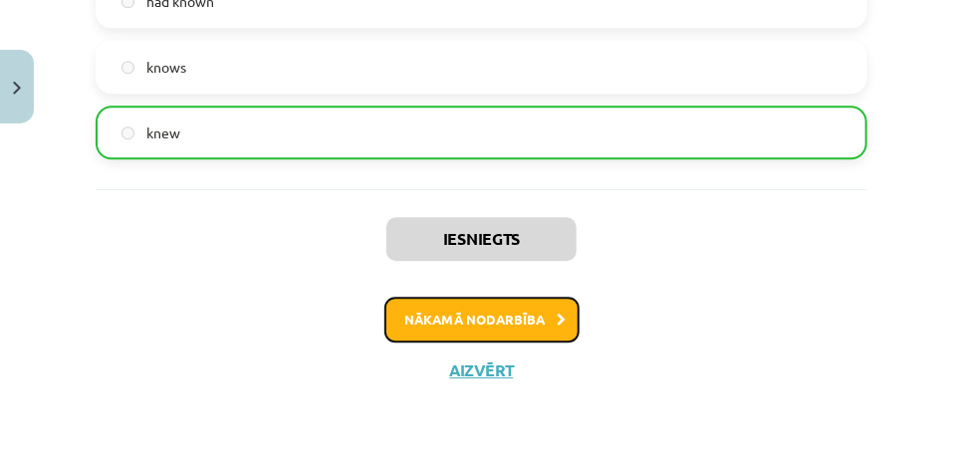
click at [488, 322] on button "Nākamā nodarbība" at bounding box center [481, 320] width 195 height 46
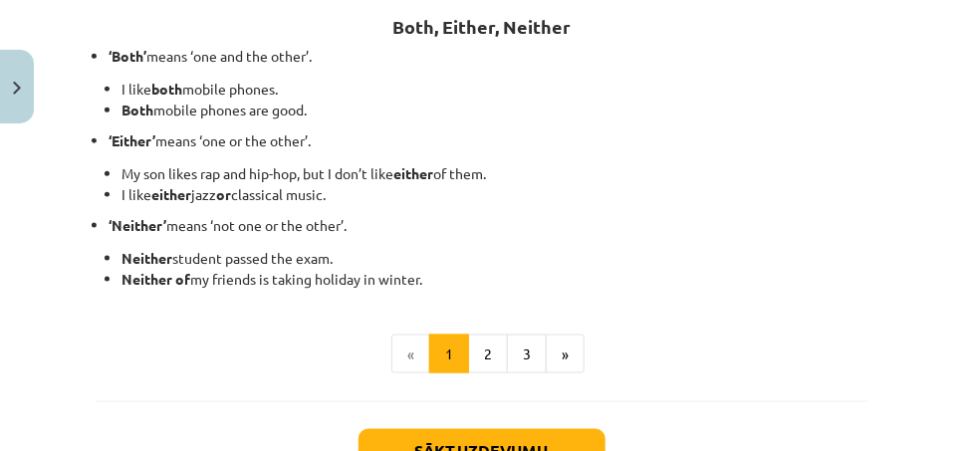
scroll to position [793, 0]
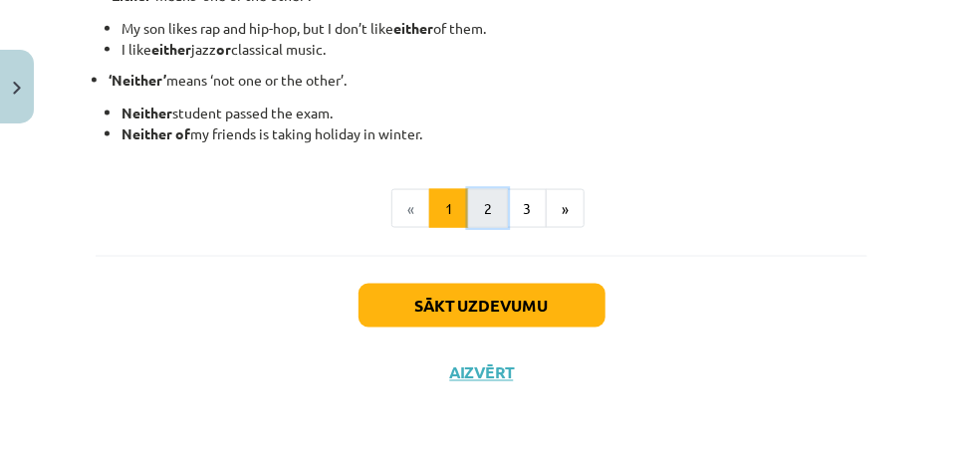
click at [484, 204] on button "2" at bounding box center [488, 209] width 40 height 40
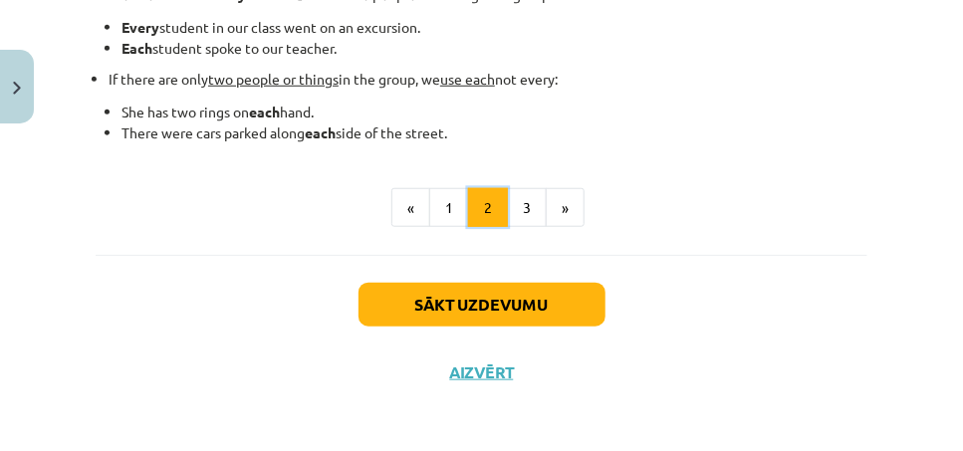
scroll to position [430, 0]
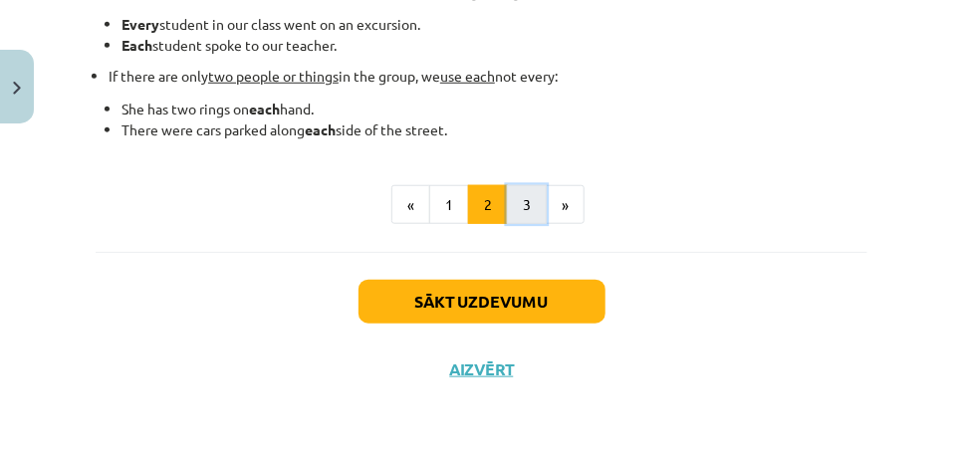
click at [527, 212] on button "3" at bounding box center [527, 205] width 40 height 40
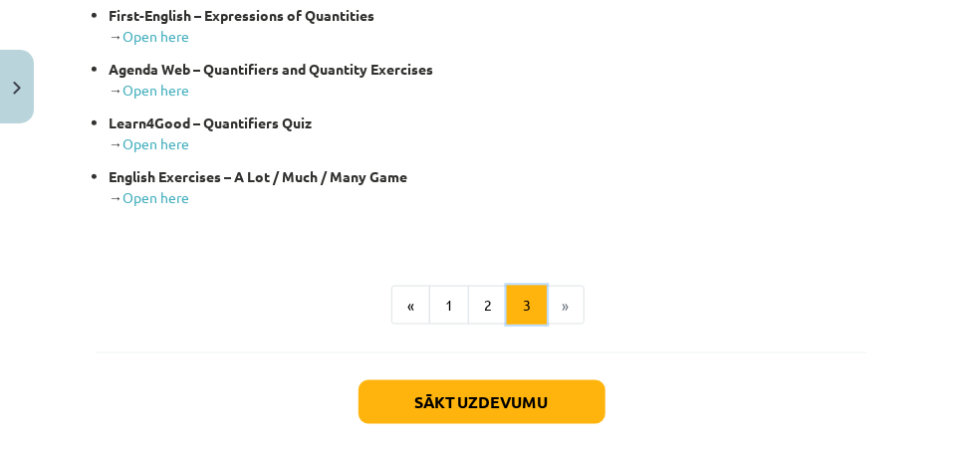
scroll to position [729, 0]
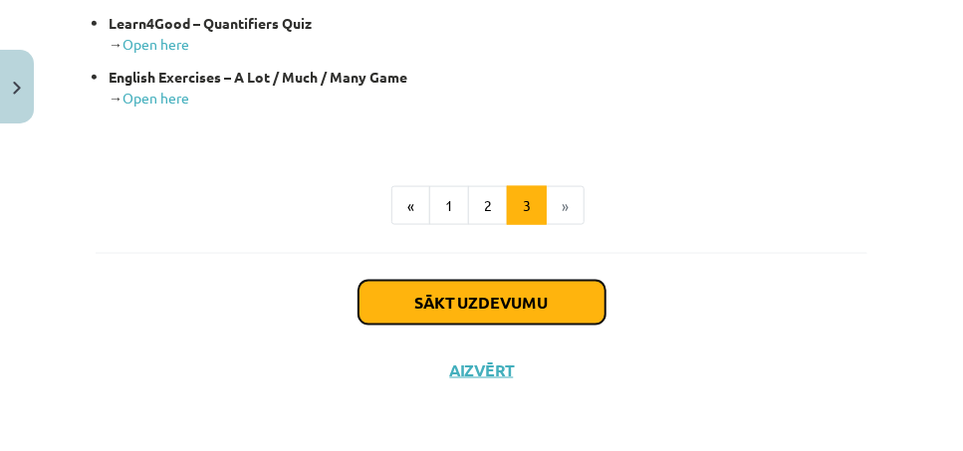
click at [531, 308] on button "Sākt uzdevumu" at bounding box center [482, 303] width 247 height 44
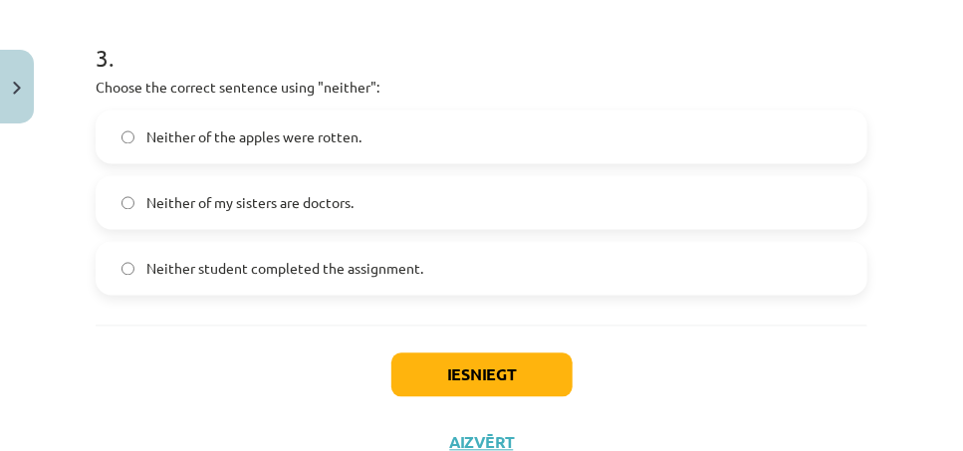
scroll to position [1033, 0]
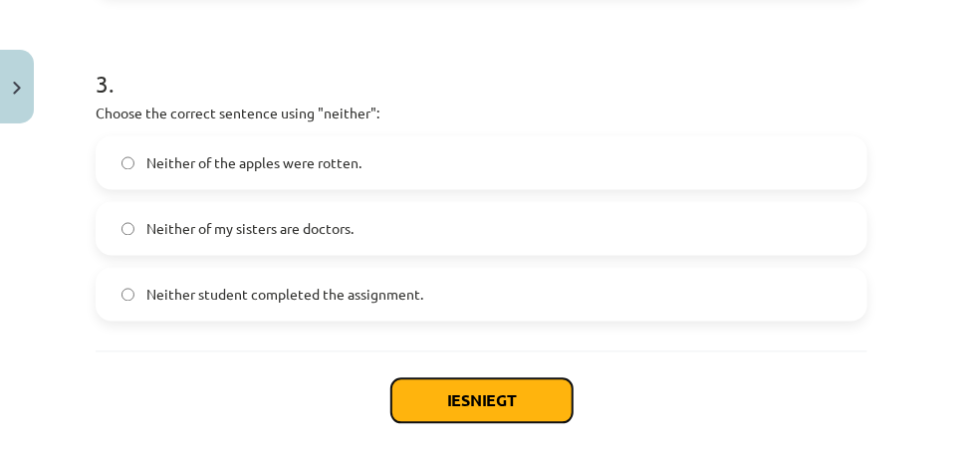
click at [432, 383] on button "Iesniegt" at bounding box center [481, 401] width 181 height 44
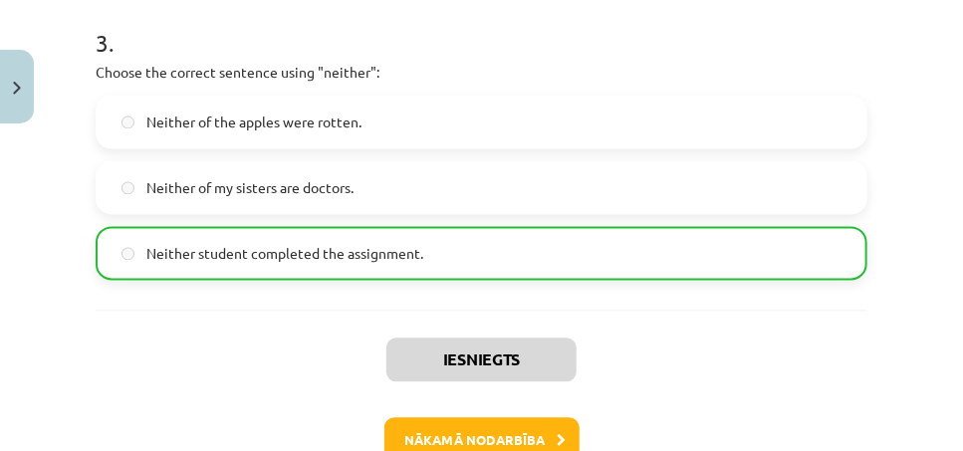
scroll to position [1195, 0]
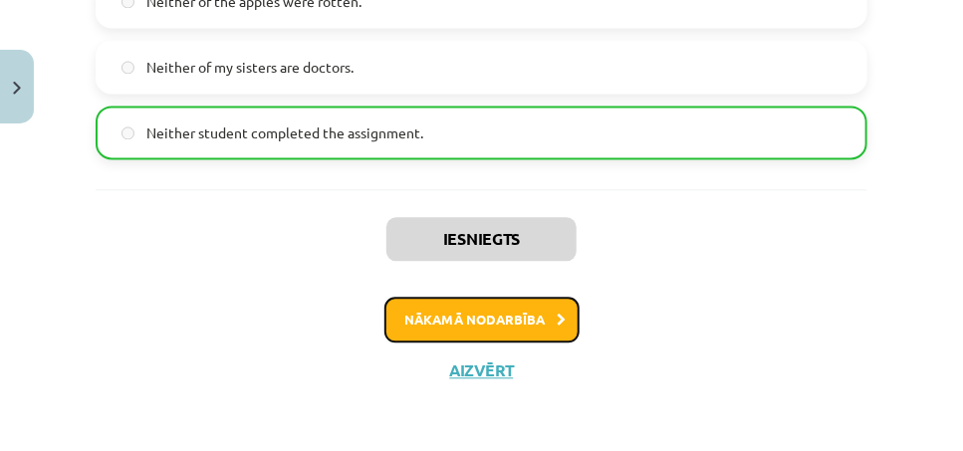
click at [436, 323] on button "Nākamā nodarbība" at bounding box center [481, 320] width 195 height 46
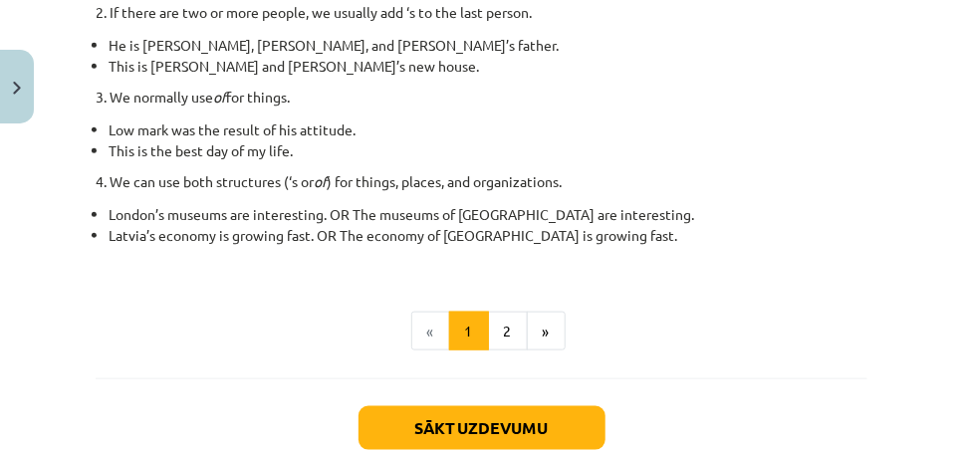
scroll to position [526, 0]
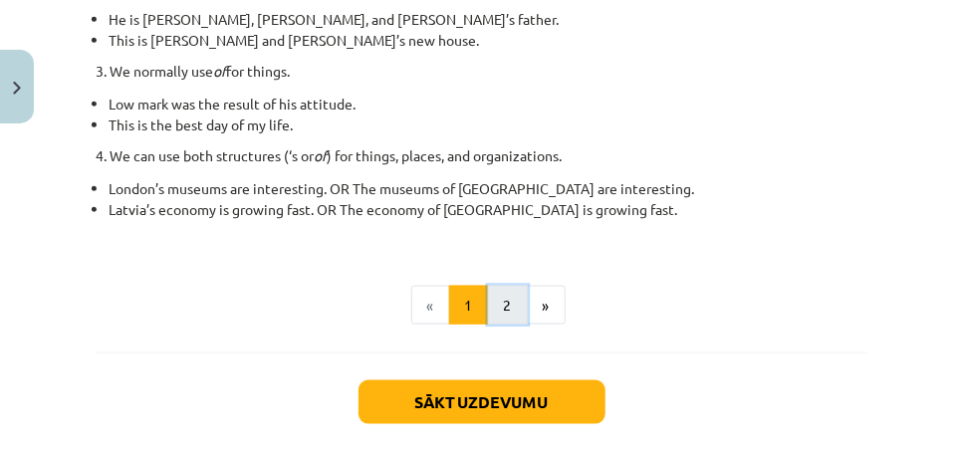
click at [507, 310] on button "2" at bounding box center [508, 306] width 40 height 40
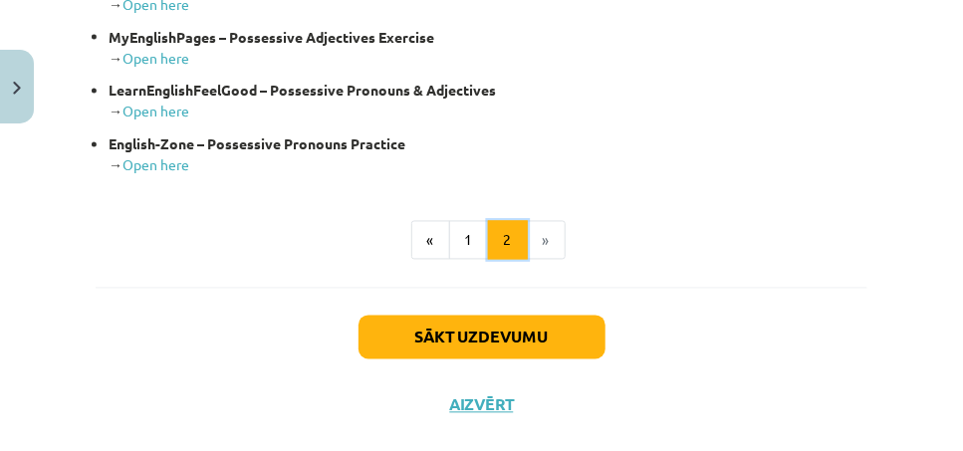
scroll to position [1067, 0]
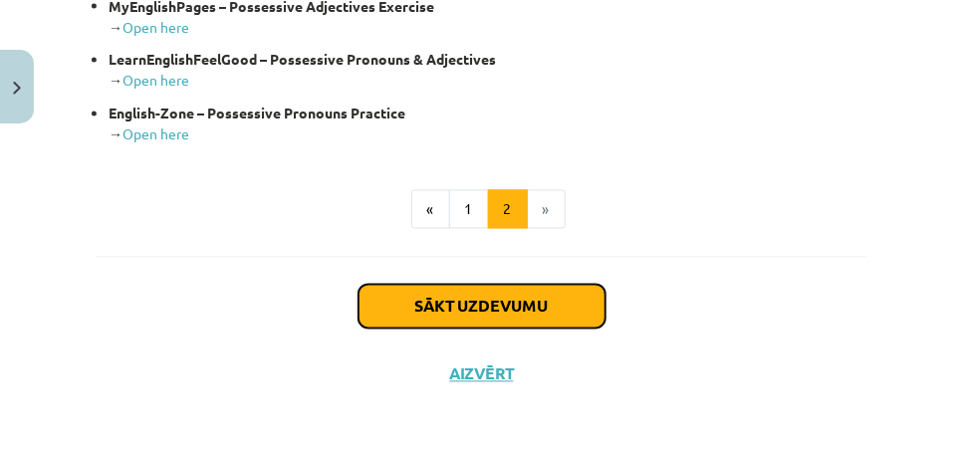
click at [490, 292] on button "Sākt uzdevumu" at bounding box center [482, 307] width 247 height 44
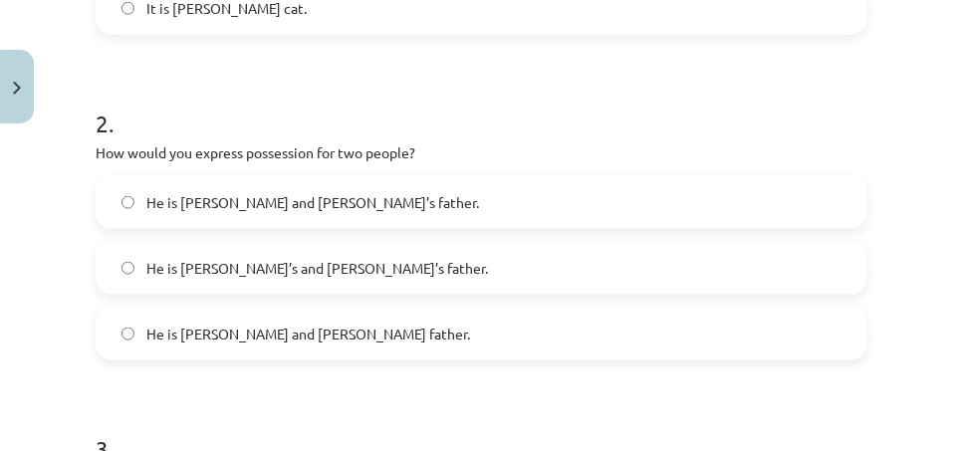
scroll to position [747, 0]
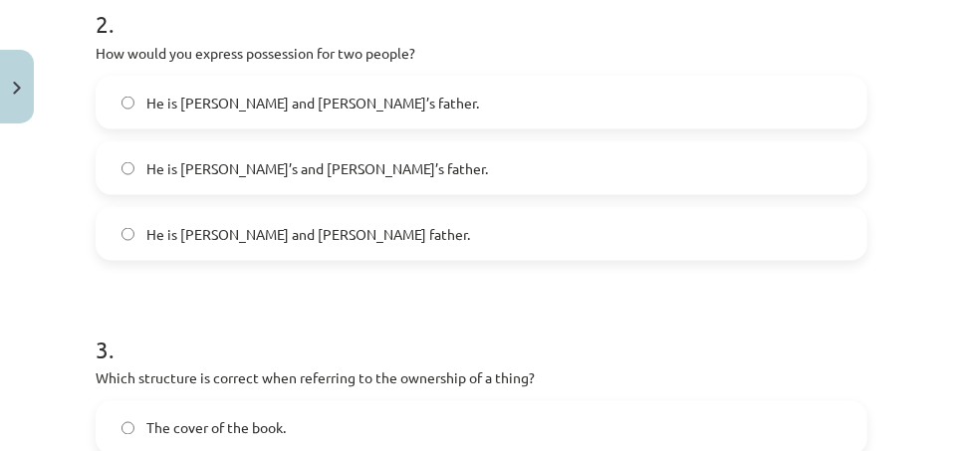
click at [121, 104] on label "He is Alice and James’s father." at bounding box center [482, 103] width 768 height 50
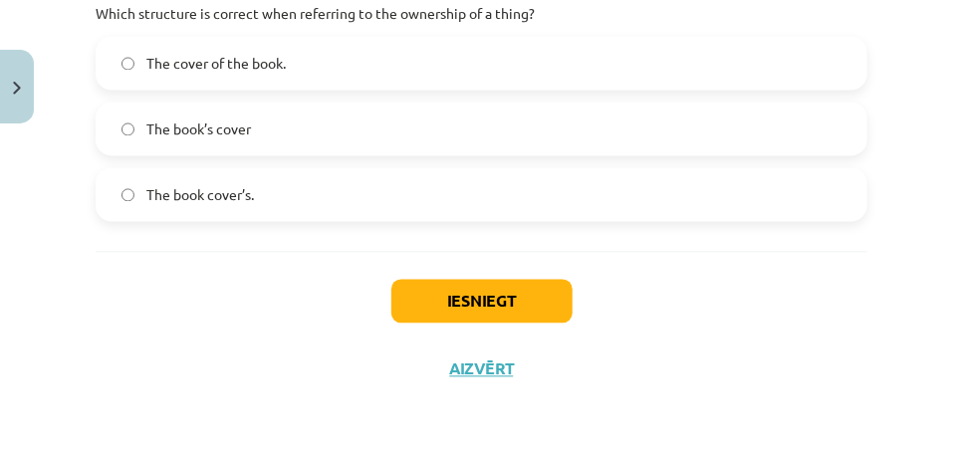
scroll to position [1012, 0]
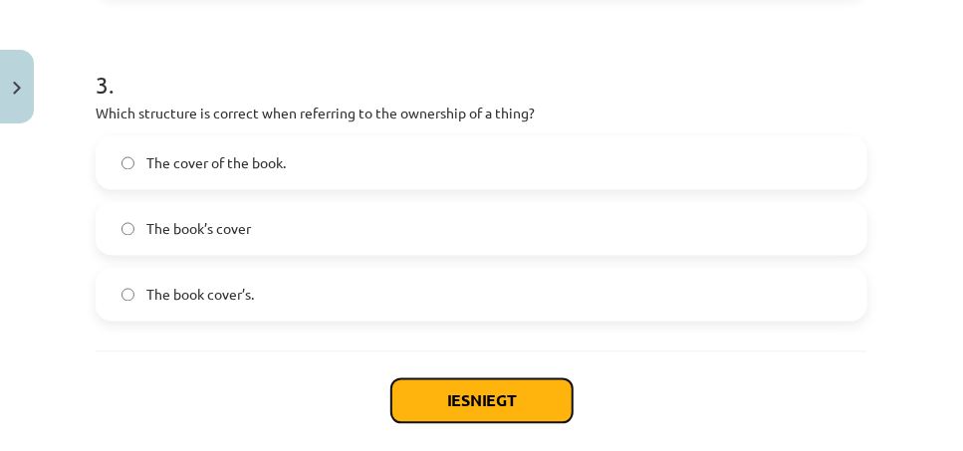
click at [435, 391] on button "Iesniegt" at bounding box center [481, 401] width 181 height 44
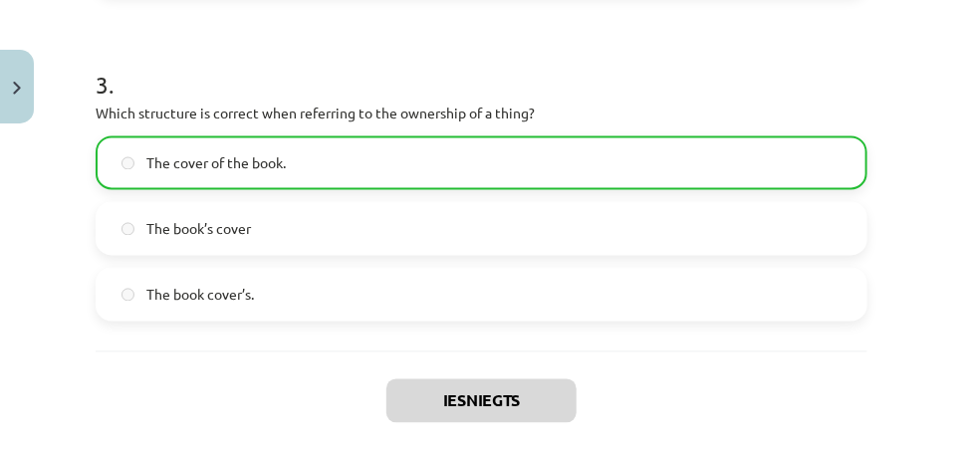
scroll to position [1174, 0]
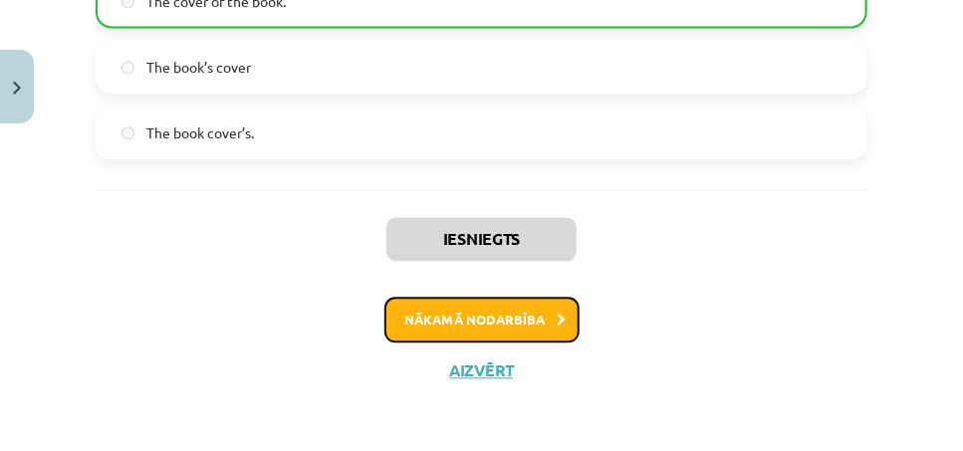
click at [482, 324] on button "Nākamā nodarbība" at bounding box center [481, 320] width 195 height 46
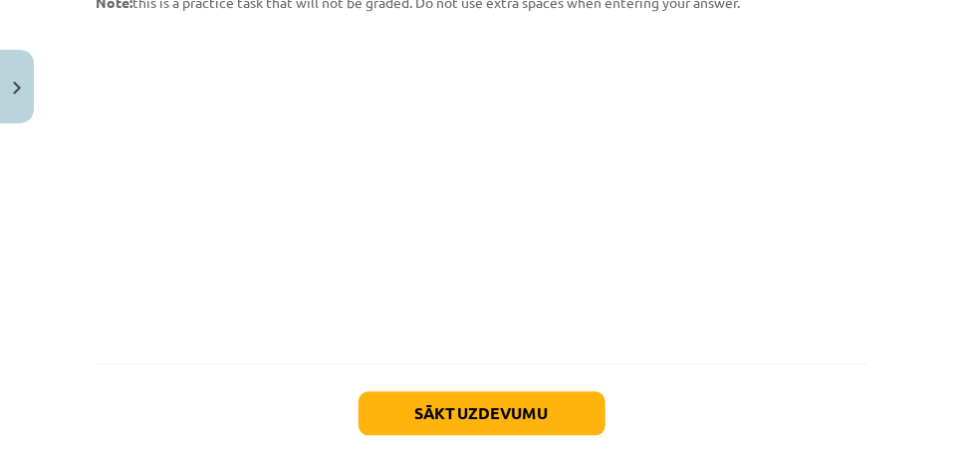
scroll to position [1134, 0]
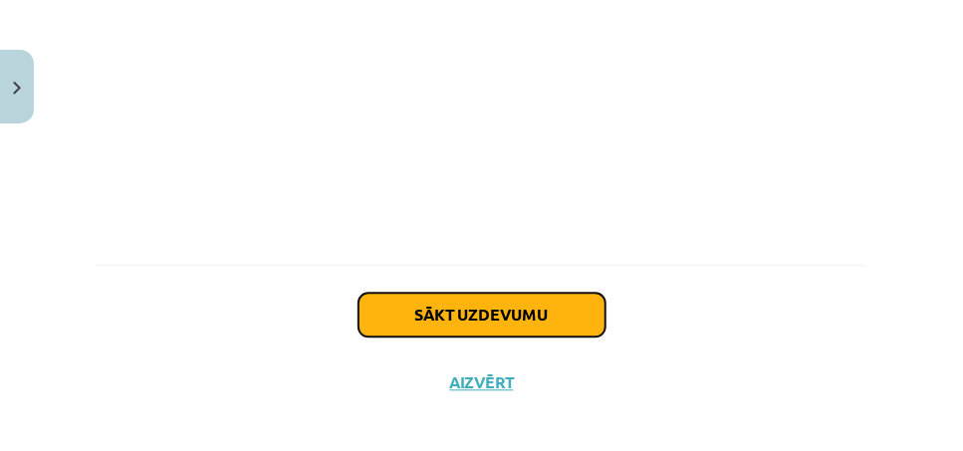
click at [536, 299] on button "Sākt uzdevumu" at bounding box center [482, 315] width 247 height 44
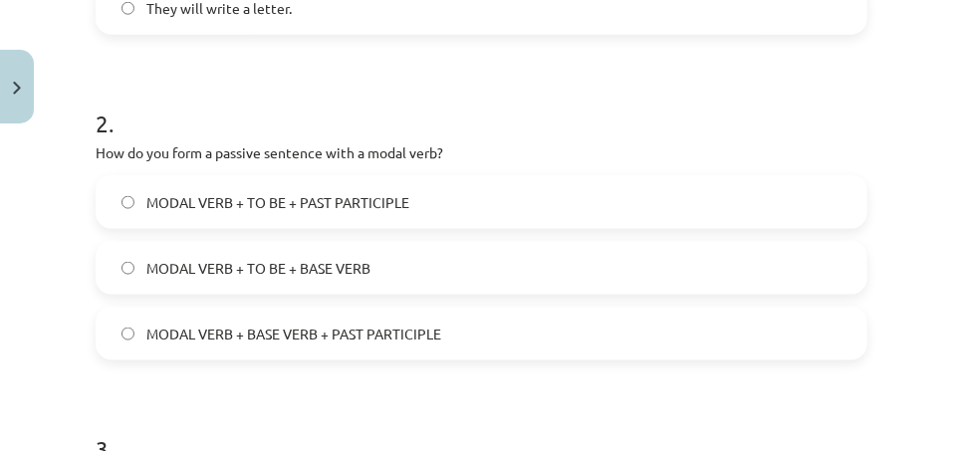
scroll to position [747, 0]
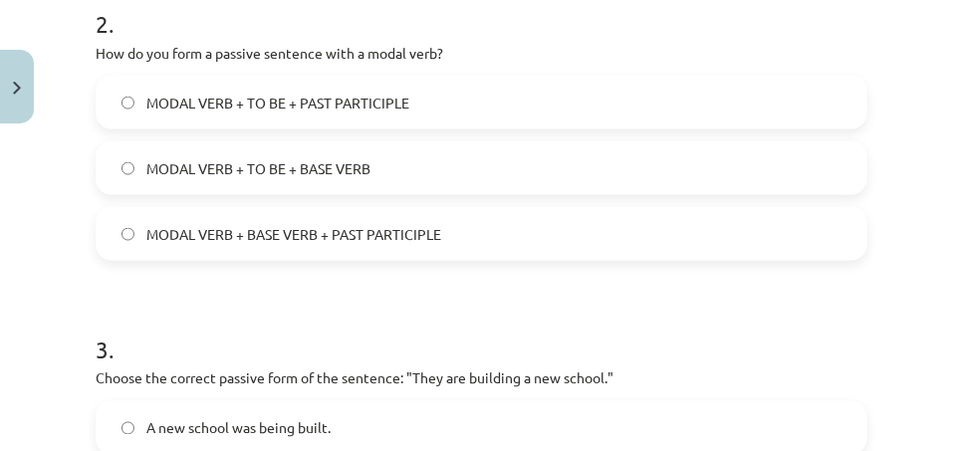
click at [125, 92] on label "MODAL VERB + TO BE + PAST PARTICIPLE" at bounding box center [482, 103] width 768 height 50
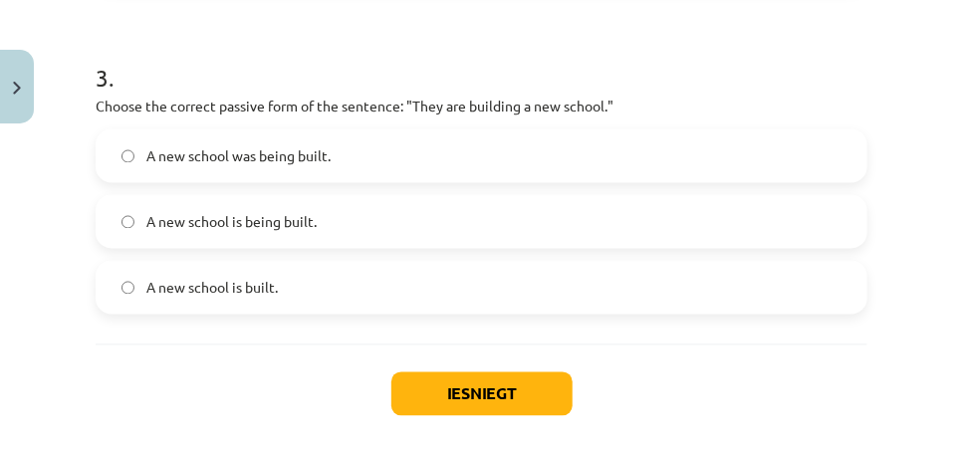
scroll to position [1046, 0]
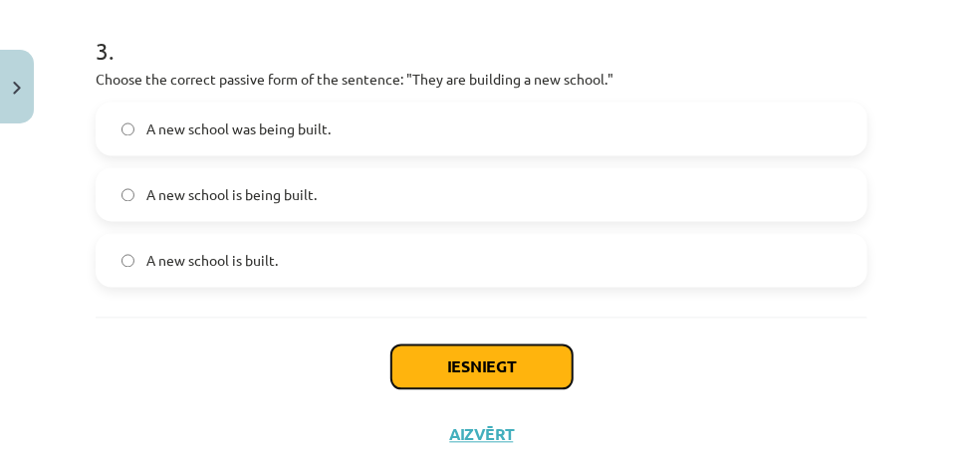
click at [508, 352] on button "Iesniegt" at bounding box center [481, 368] width 181 height 44
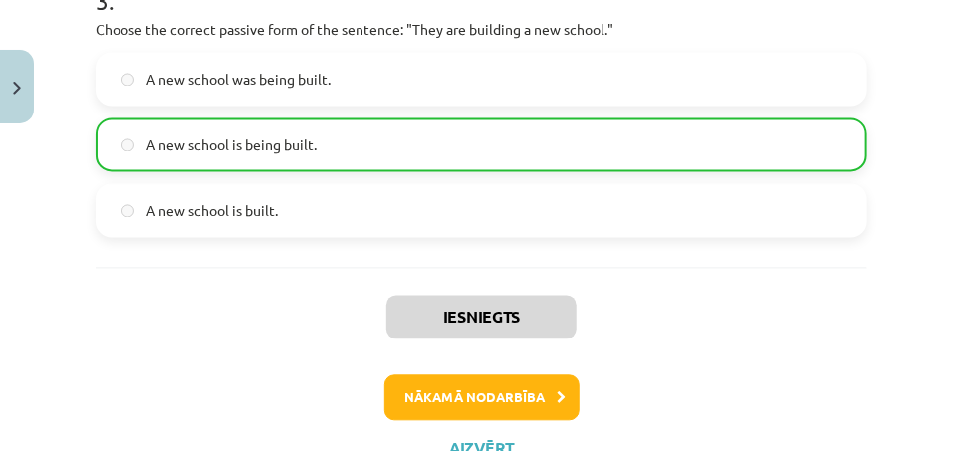
scroll to position [1174, 0]
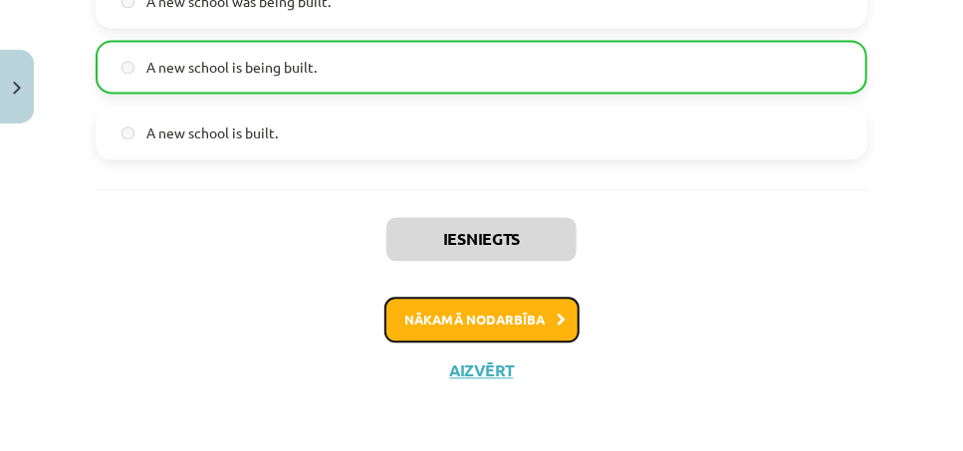
click at [463, 303] on button "Nākamā nodarbība" at bounding box center [481, 320] width 195 height 46
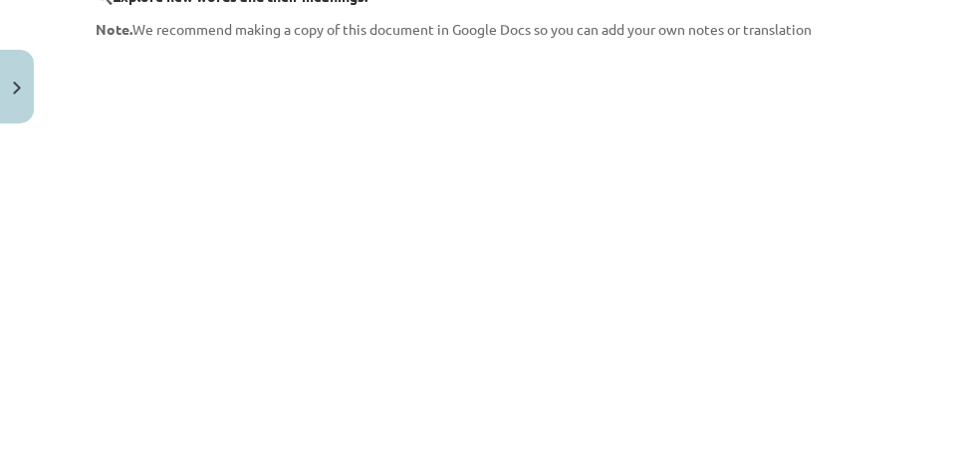
scroll to position [398, 0]
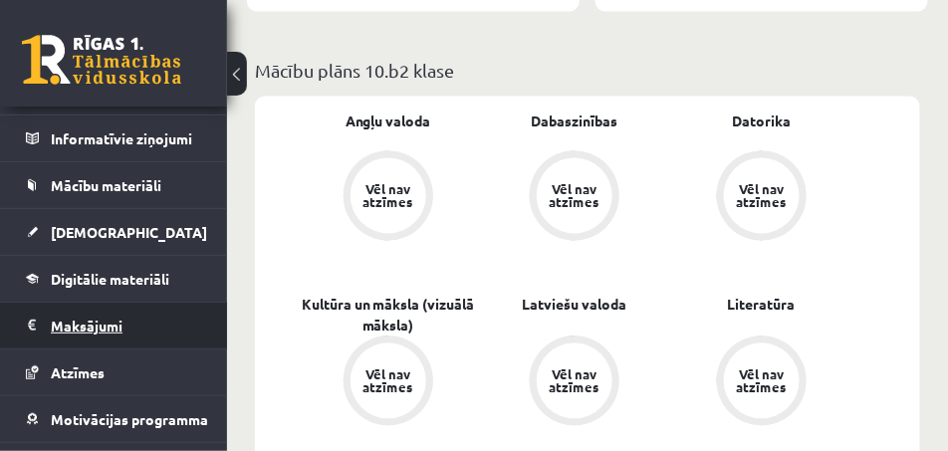
scroll to position [199, 0]
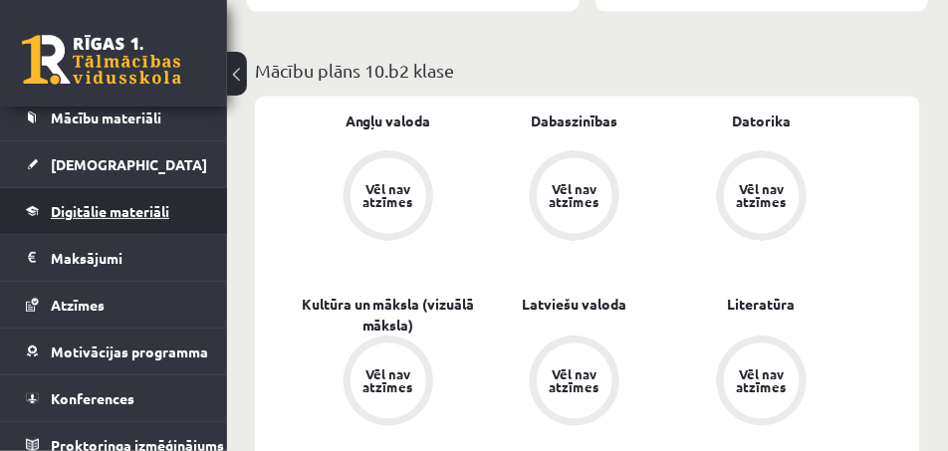
click at [123, 215] on span "Digitālie materiāli" at bounding box center [110, 211] width 119 height 18
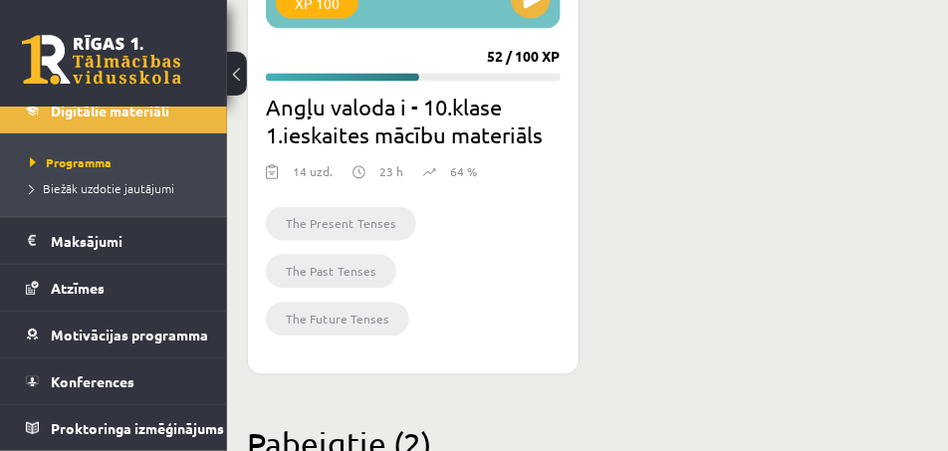
scroll to position [697, 0]
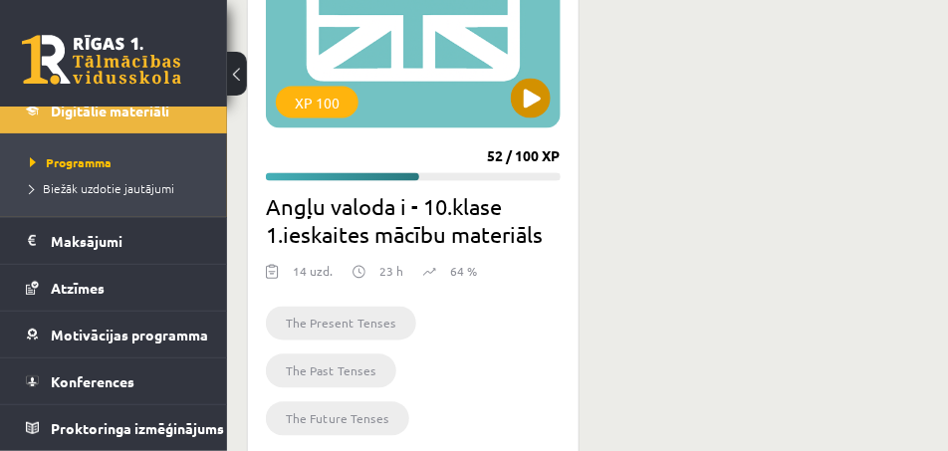
click at [456, 62] on div "XP 100" at bounding box center [413, 3] width 295 height 249
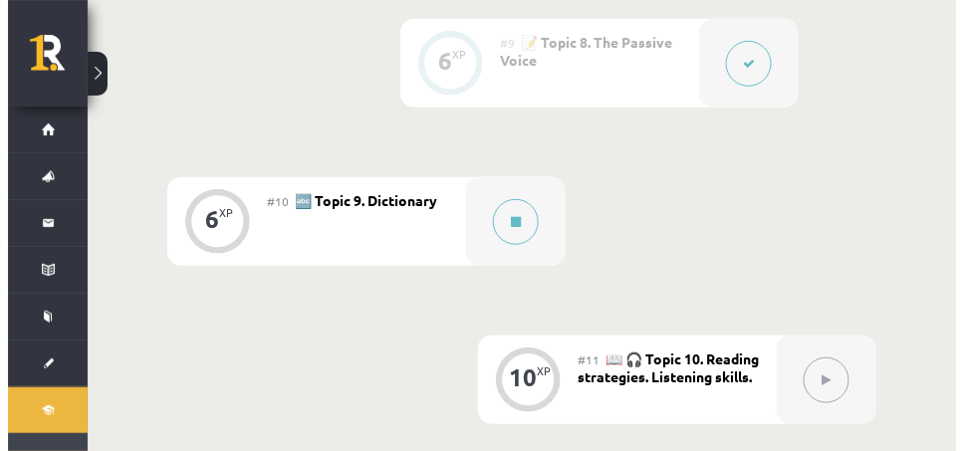
scroll to position [1853, 0]
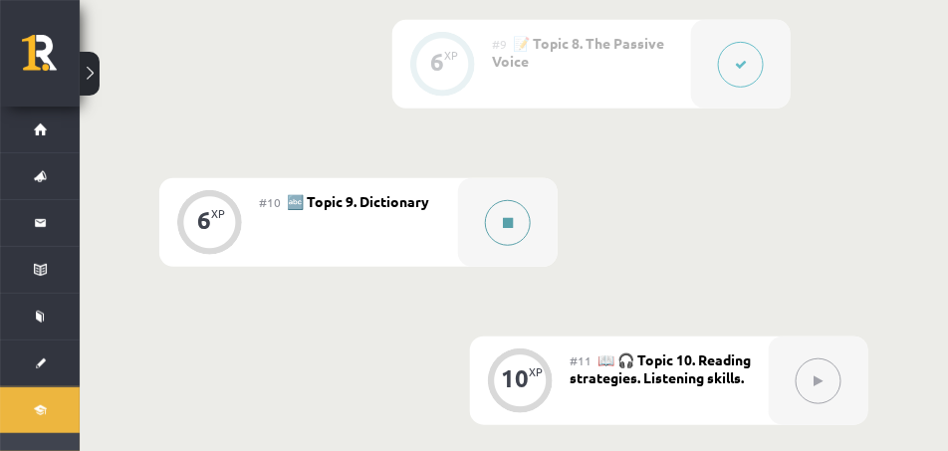
click at [506, 217] on icon at bounding box center [508, 223] width 10 height 12
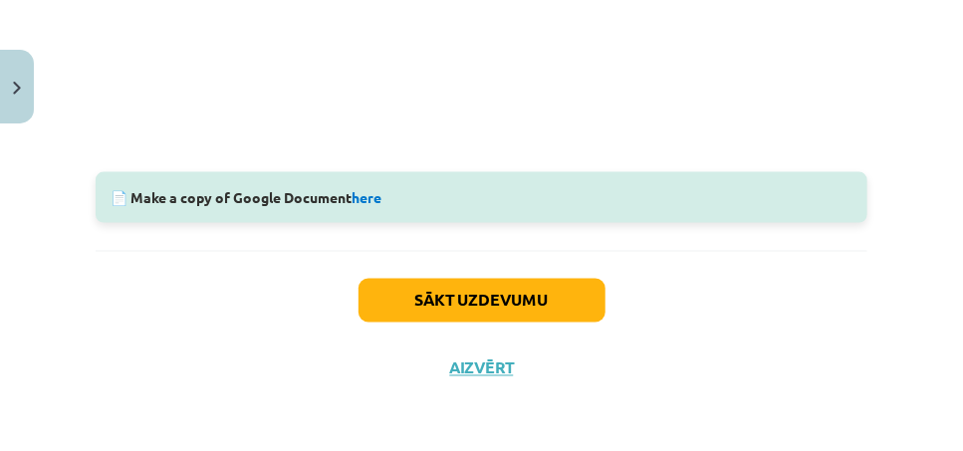
scroll to position [849, 0]
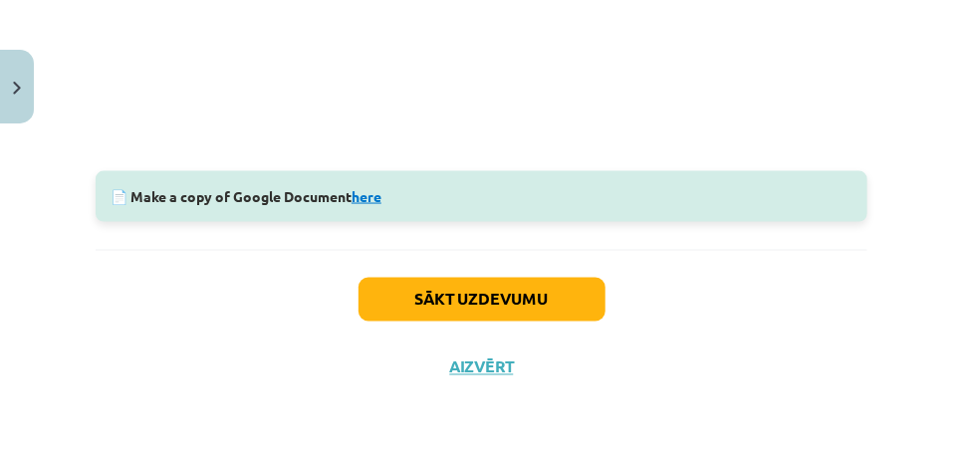
click at [361, 187] on link "here" at bounding box center [367, 196] width 30 height 18
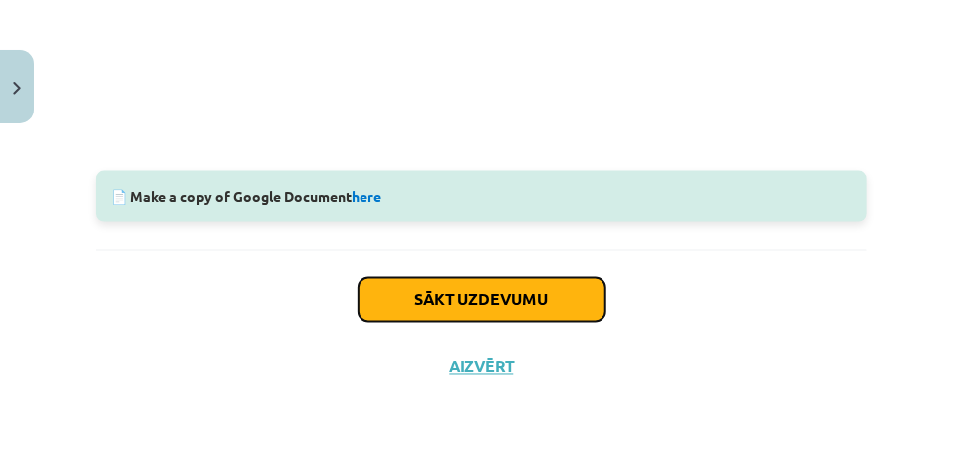
click at [538, 280] on button "Sākt uzdevumu" at bounding box center [482, 300] width 247 height 44
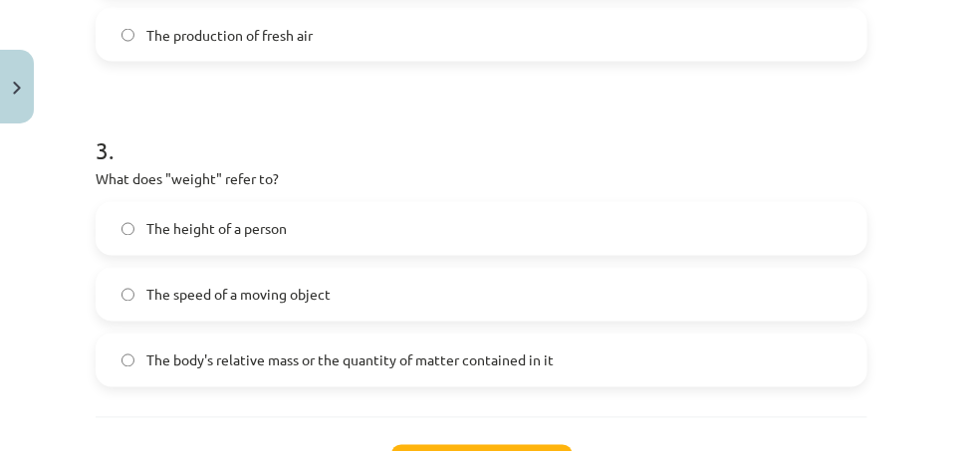
scroll to position [1046, 0]
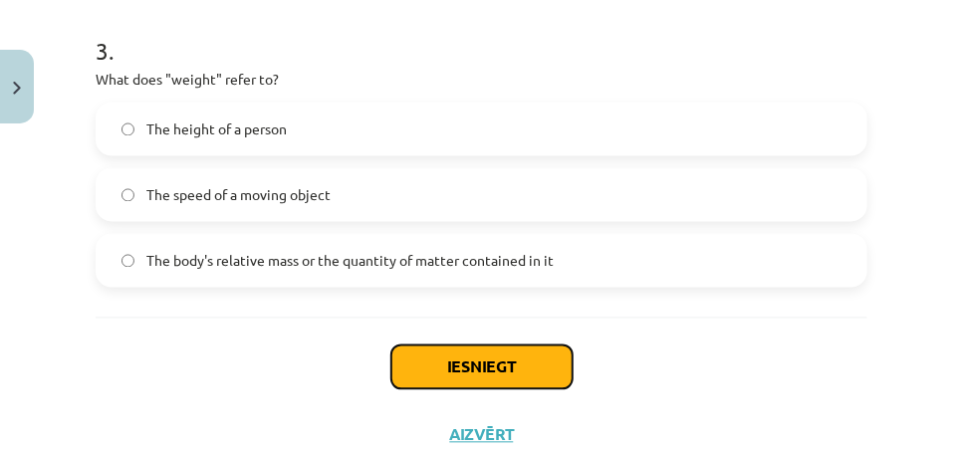
click at [466, 363] on button "Iesniegt" at bounding box center [481, 368] width 181 height 44
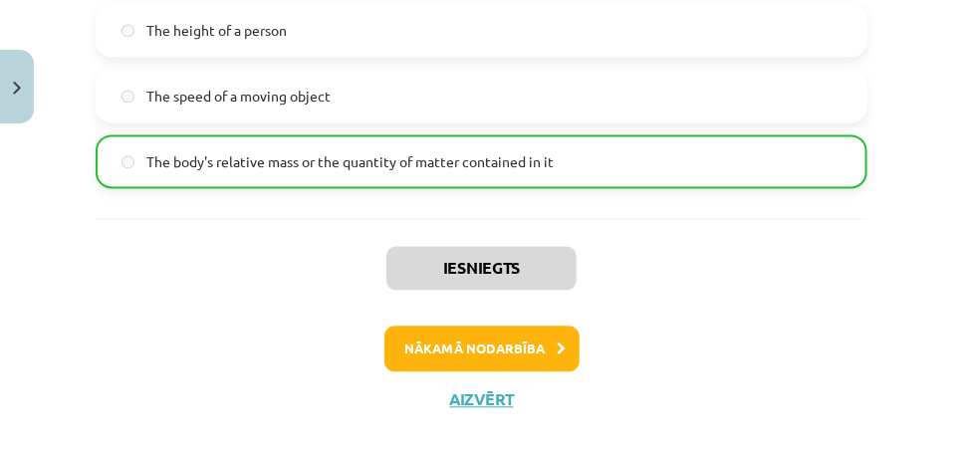
scroll to position [1174, 0]
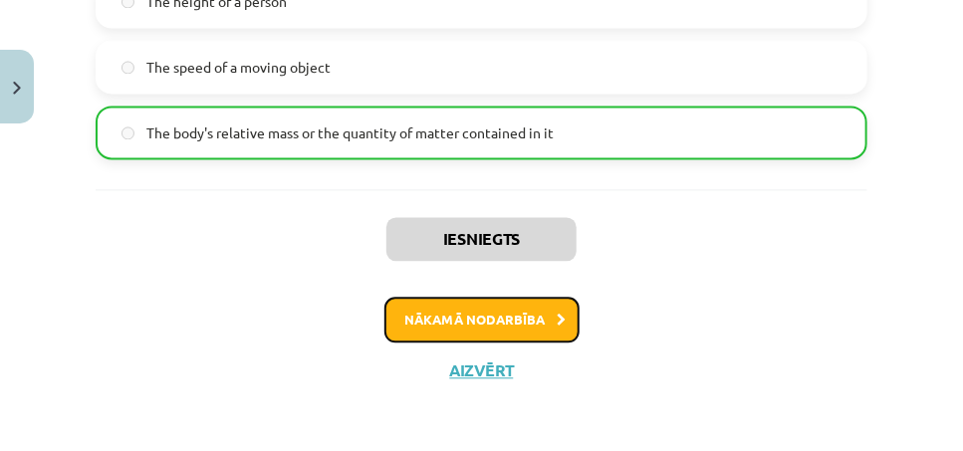
click at [543, 314] on button "Nākamā nodarbība" at bounding box center [481, 320] width 195 height 46
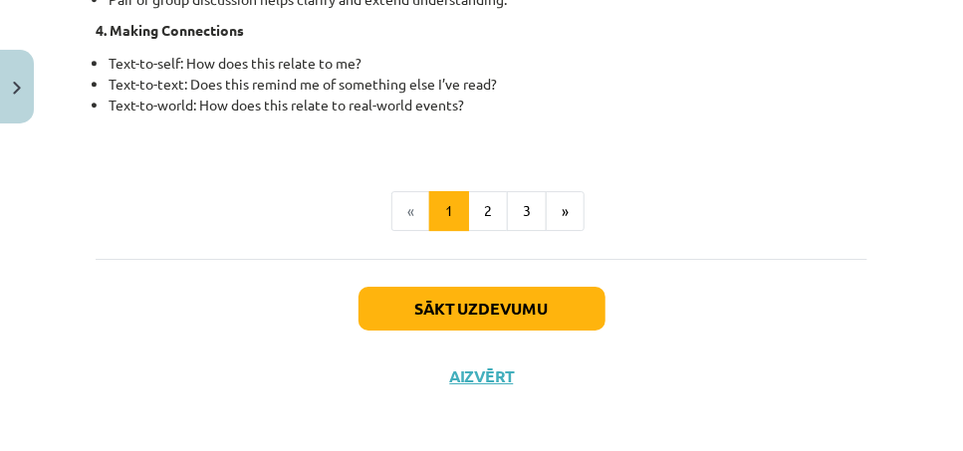
scroll to position [1847, 0]
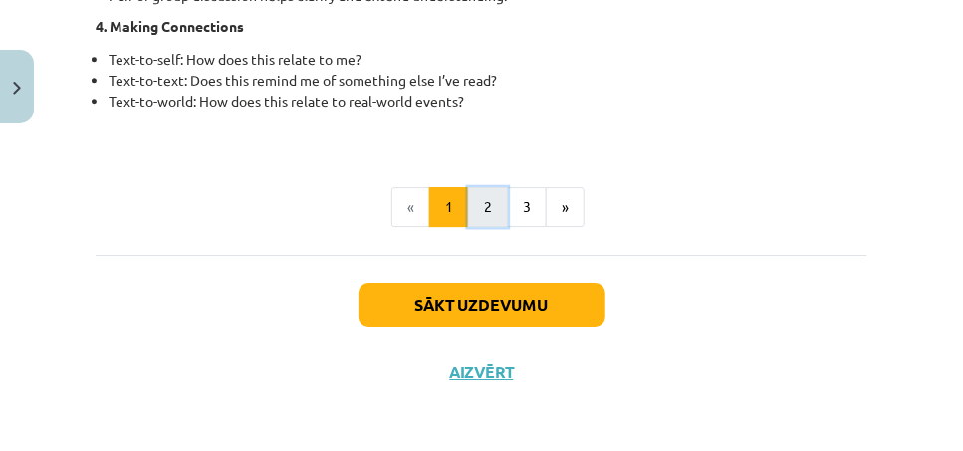
click at [489, 213] on button "2" at bounding box center [488, 207] width 40 height 40
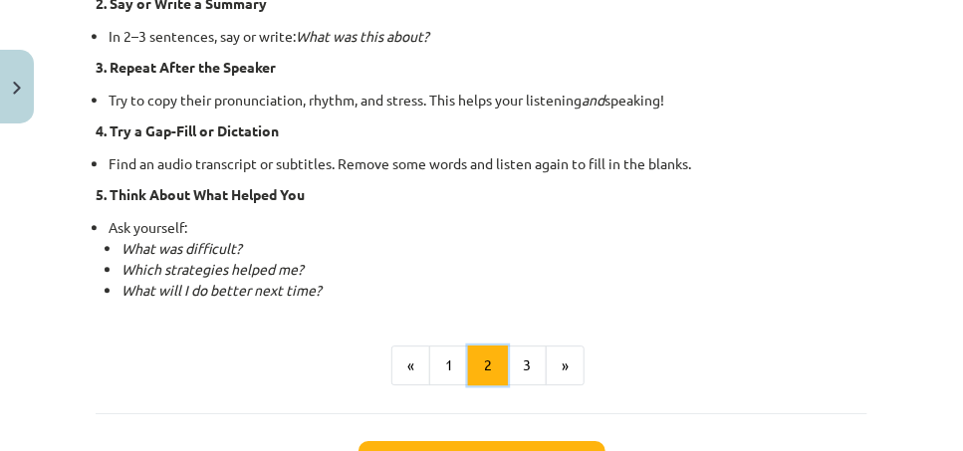
scroll to position [1711, 0]
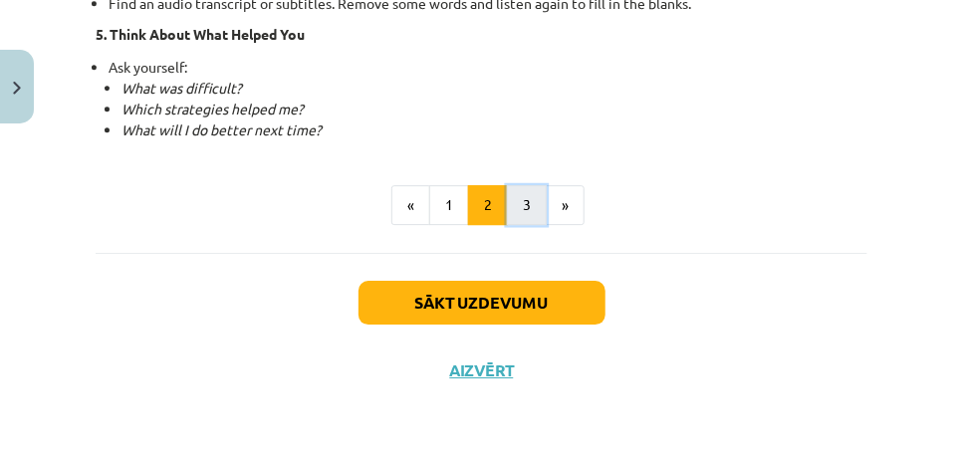
click at [526, 194] on button "3" at bounding box center [527, 205] width 40 height 40
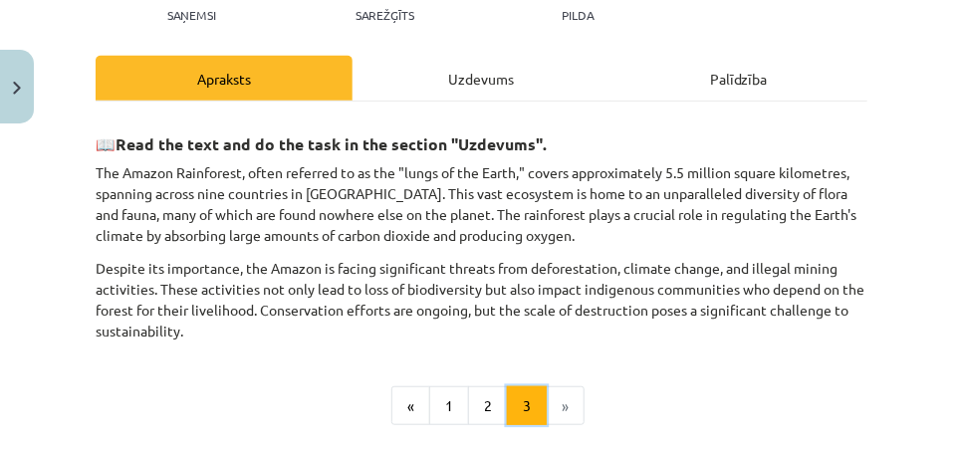
scroll to position [337, 0]
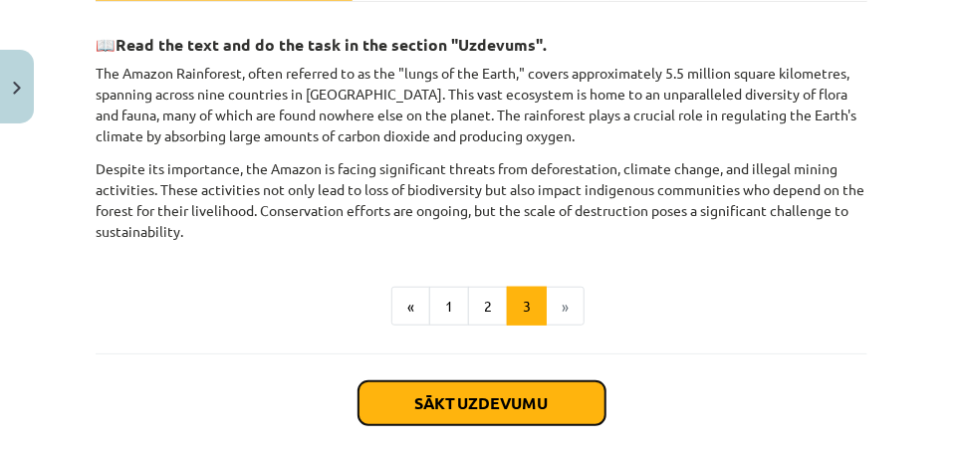
click at [486, 397] on button "Sākt uzdevumu" at bounding box center [482, 403] width 247 height 44
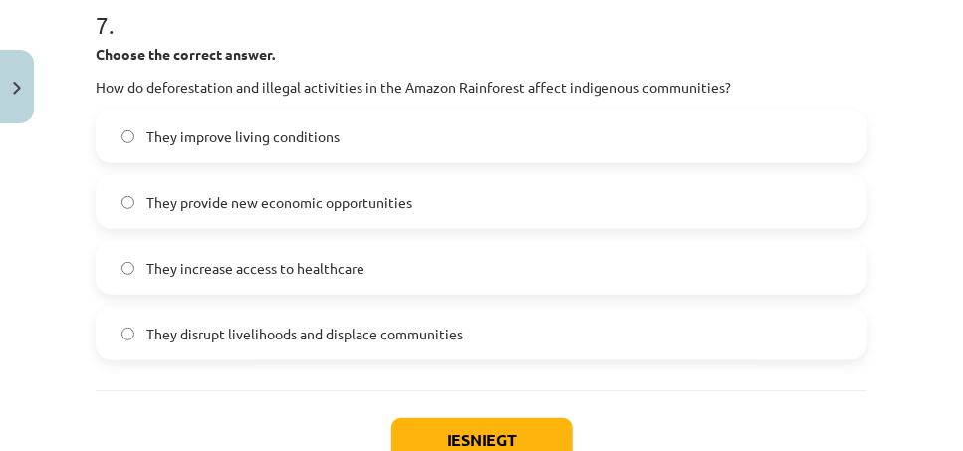
scroll to position [2540, 0]
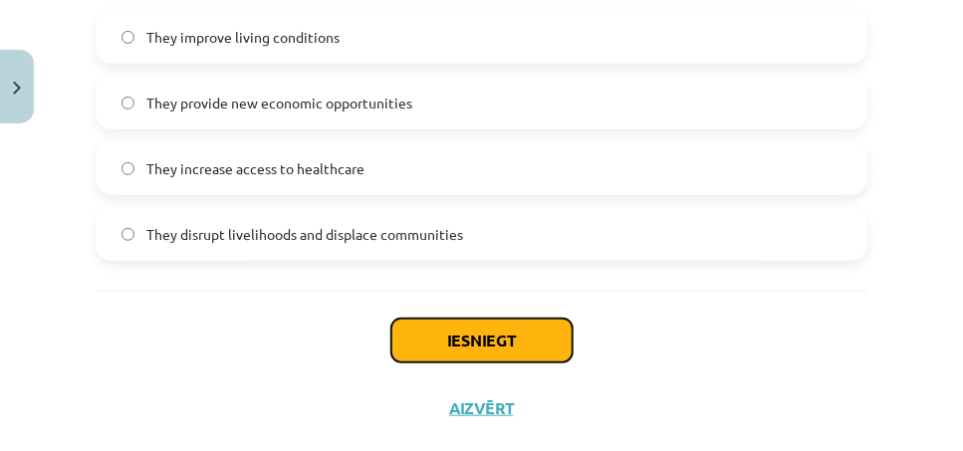
click at [436, 324] on button "Iesniegt" at bounding box center [481, 341] width 181 height 44
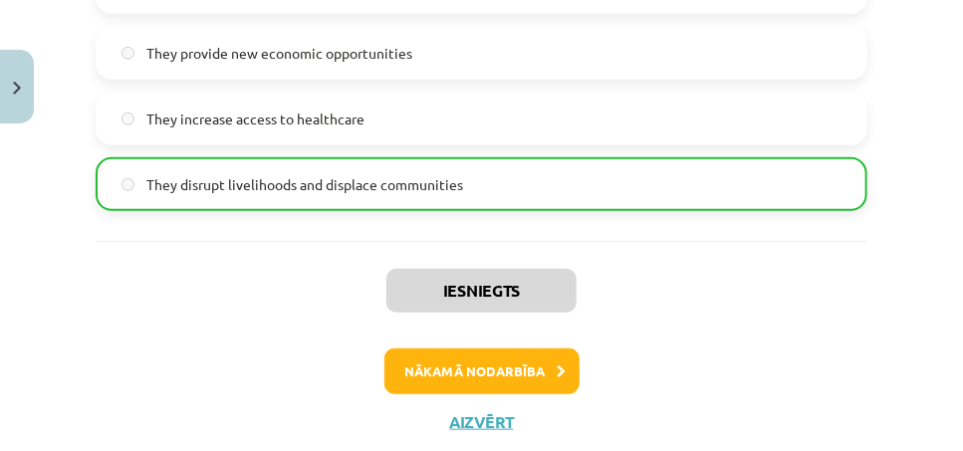
scroll to position [2641, 0]
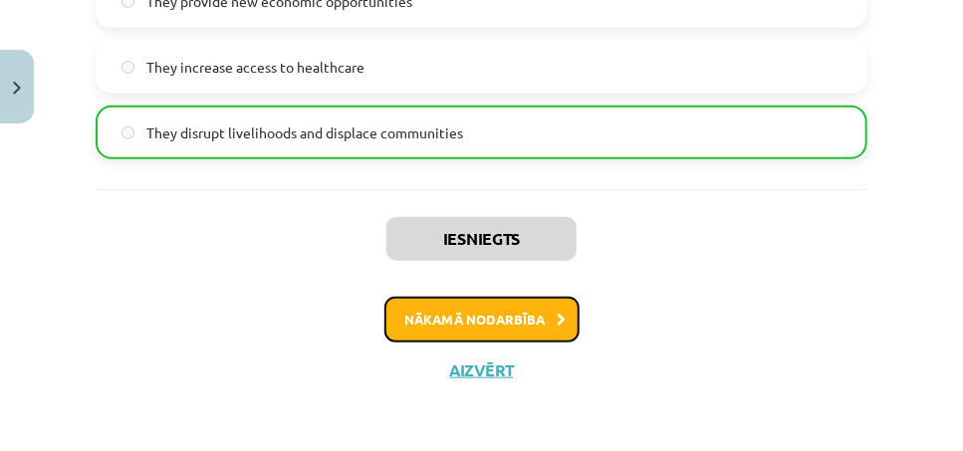
click at [523, 324] on button "Nākamā nodarbība" at bounding box center [481, 320] width 195 height 46
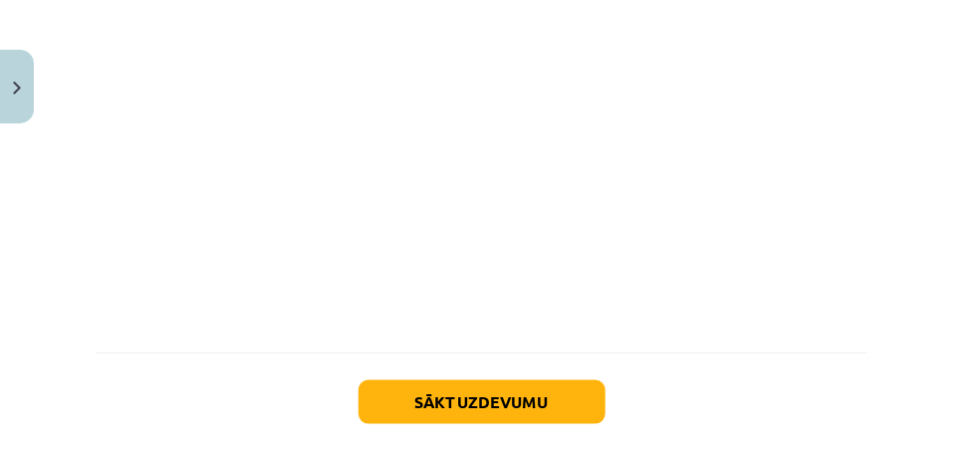
scroll to position [568, 0]
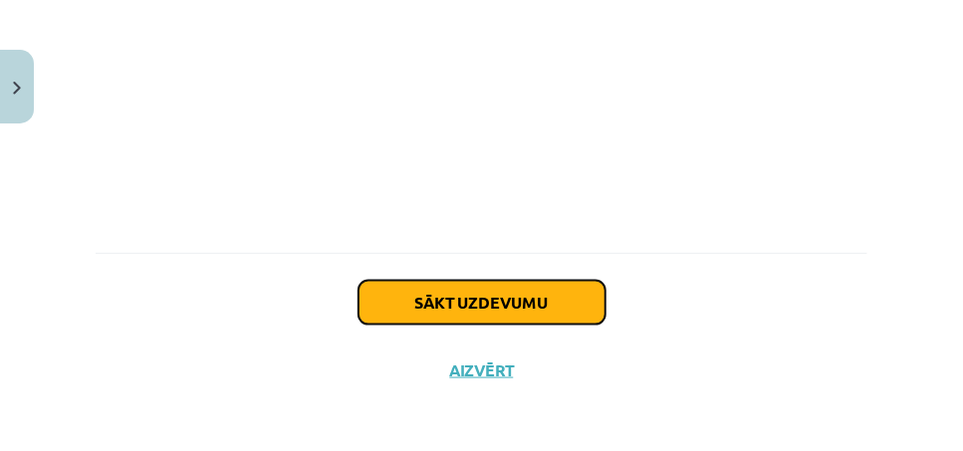
click at [478, 300] on button "Sākt uzdevumu" at bounding box center [482, 303] width 247 height 44
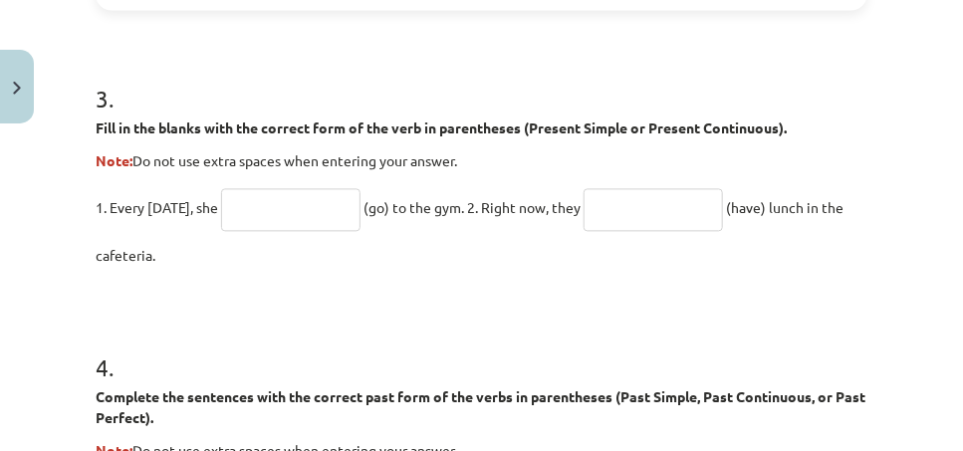
scroll to position [1295, 0]
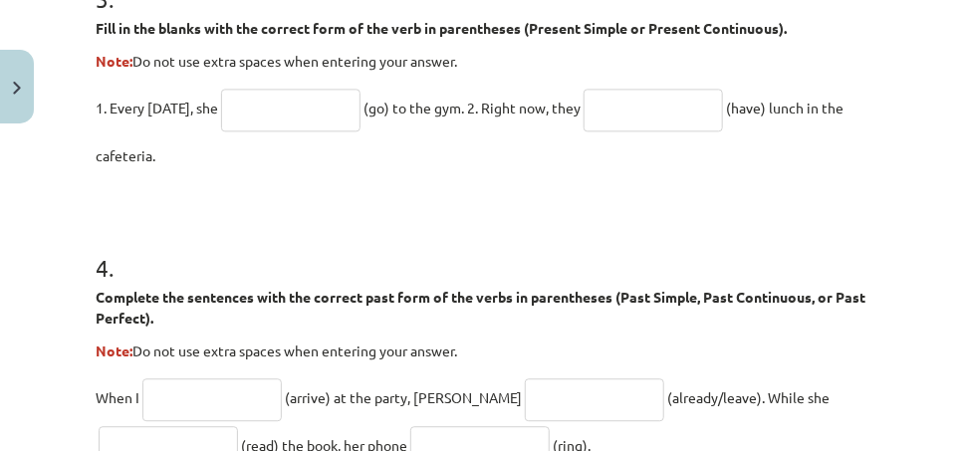
click at [297, 108] on input "text" at bounding box center [290, 110] width 139 height 43
type input "****"
click at [642, 118] on input "text" at bounding box center [653, 110] width 139 height 43
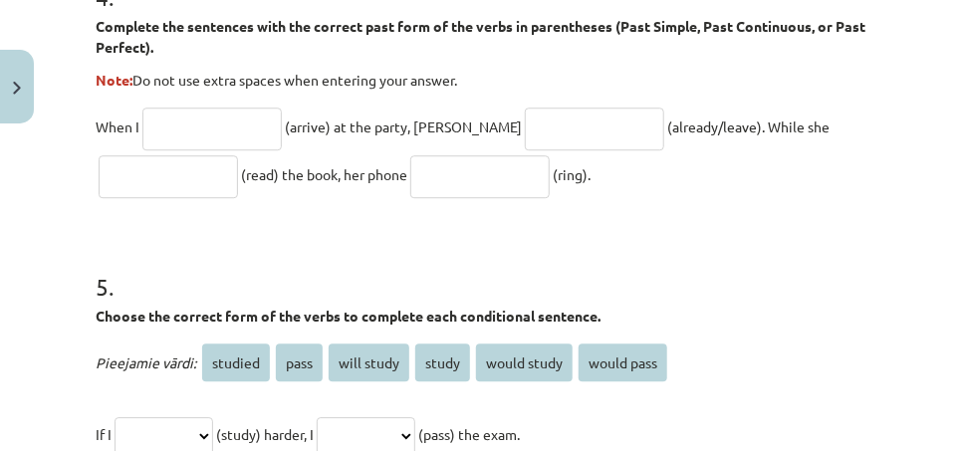
scroll to position [1594, 0]
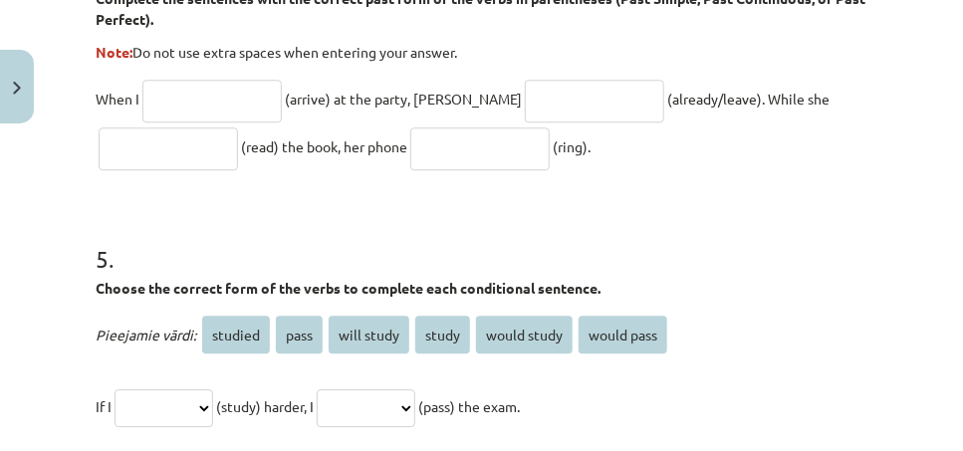
type input "**********"
click at [214, 106] on input "text" at bounding box center [211, 101] width 139 height 43
type input "*******"
click at [525, 104] on input "text" at bounding box center [594, 101] width 139 height 43
type input "**********"
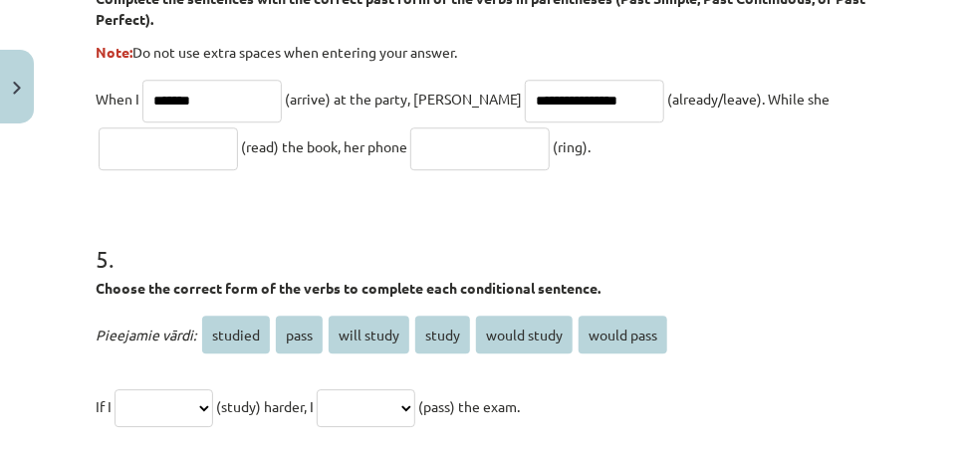
click at [124, 149] on input "text" at bounding box center [168, 148] width 139 height 43
type input "**********"
click at [434, 159] on input "text" at bounding box center [479, 148] width 139 height 43
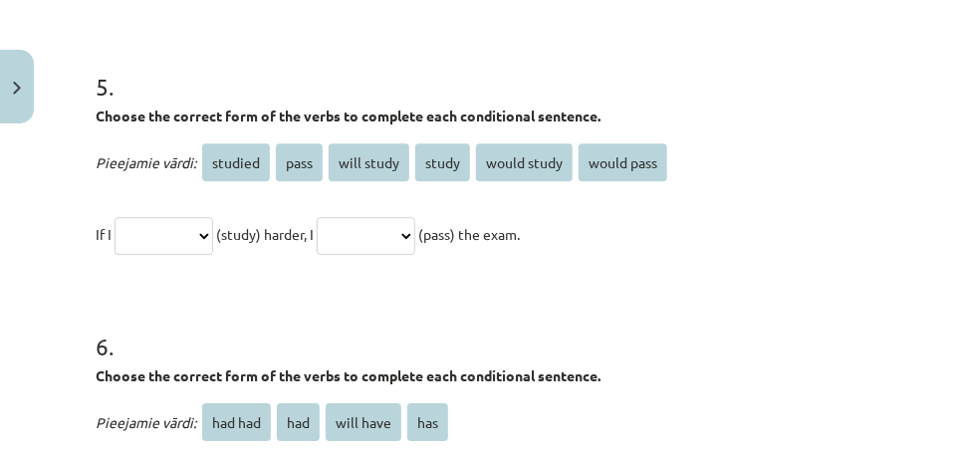
scroll to position [1793, 0]
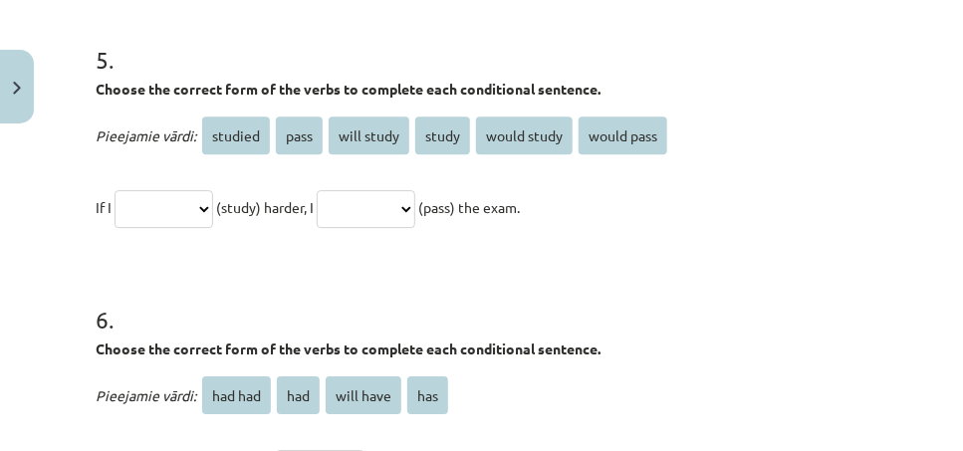
type input "****"
click at [213, 201] on select "**********" at bounding box center [164, 209] width 99 height 38
click at [213, 211] on select "**********" at bounding box center [164, 209] width 99 height 38
click at [415, 206] on select "**********" at bounding box center [366, 209] width 99 height 38
click at [213, 210] on select "**********" at bounding box center [164, 209] width 99 height 38
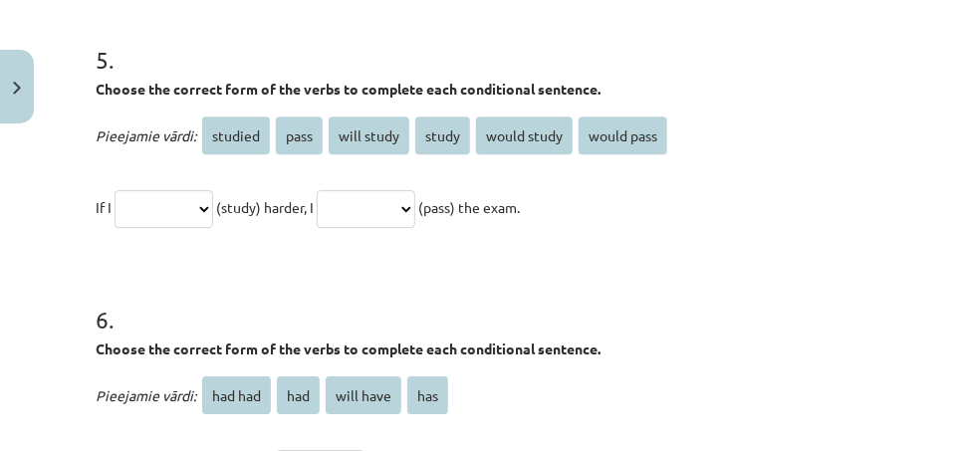
select select "*******"
click at [118, 190] on select "**********" at bounding box center [164, 209] width 99 height 38
click at [415, 203] on select "**********" at bounding box center [366, 209] width 99 height 38
select select "**********"
click at [348, 190] on select "**********" at bounding box center [366, 209] width 99 height 38
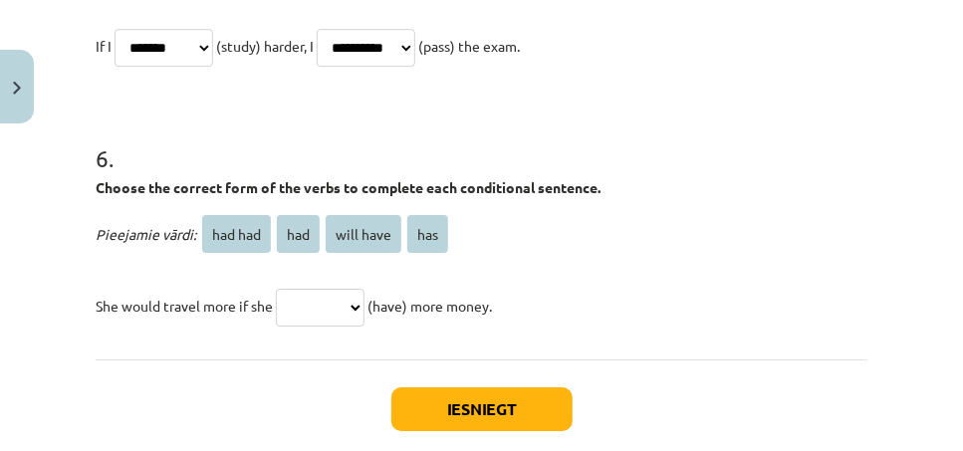
scroll to position [1992, 0]
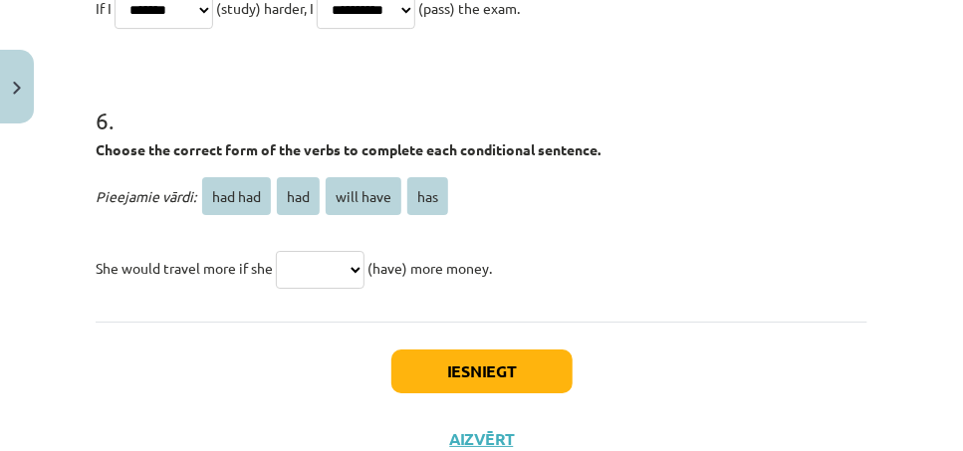
click at [365, 268] on select "******* *** ********* ***" at bounding box center [320, 270] width 89 height 38
select select "***"
click at [280, 251] on select "******* *** ********* ***" at bounding box center [320, 270] width 89 height 38
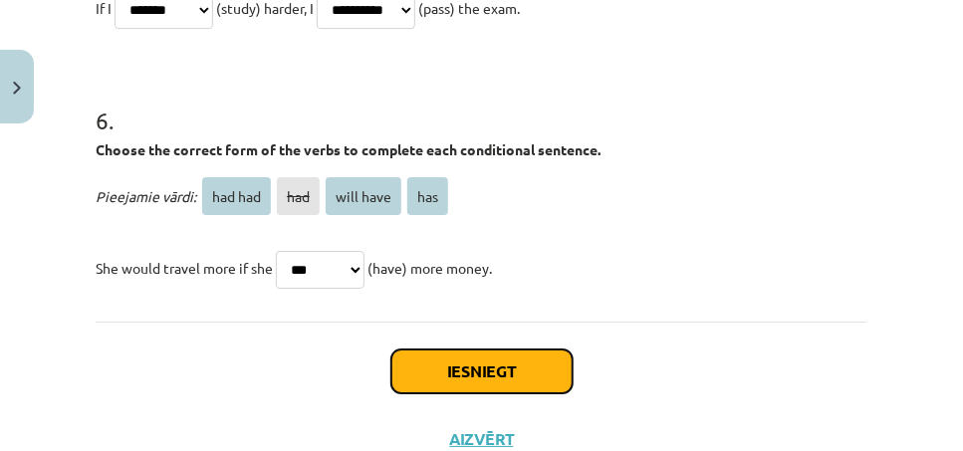
click at [474, 369] on button "Iesniegt" at bounding box center [481, 372] width 181 height 44
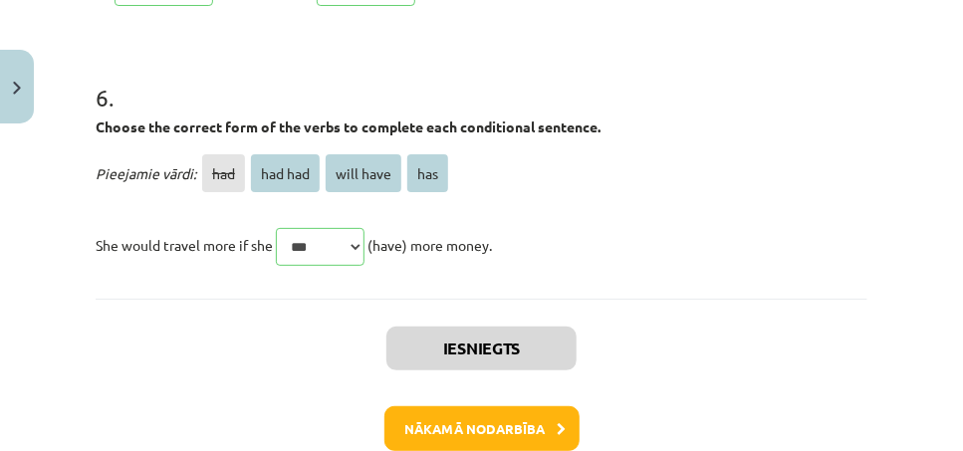
scroll to position [2416, 0]
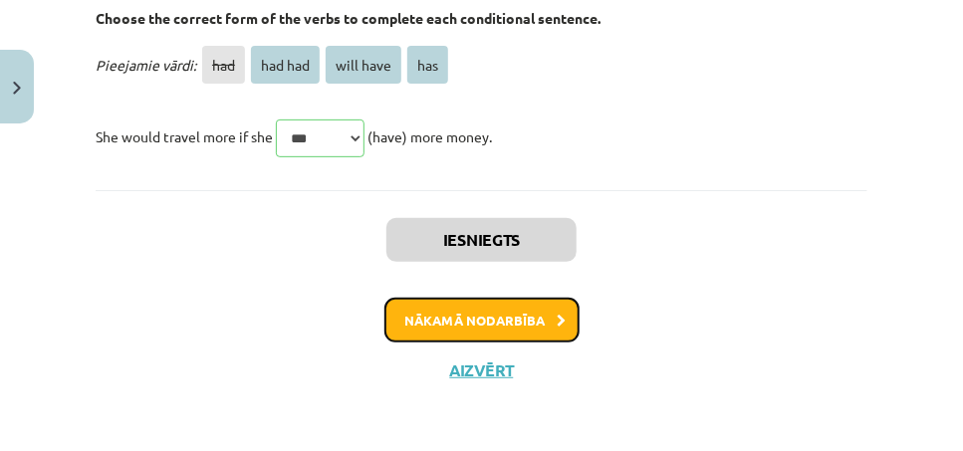
click at [496, 316] on button "Nākamā nodarbība" at bounding box center [481, 321] width 195 height 46
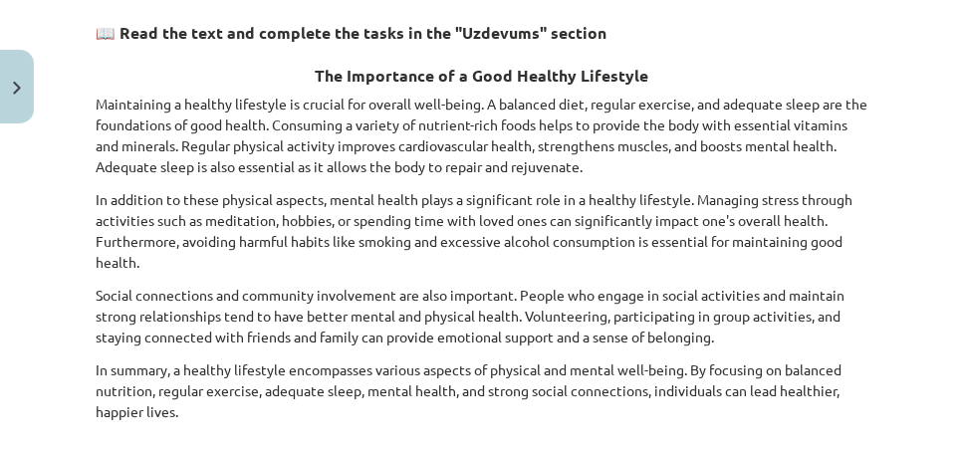
scroll to position [348, 0]
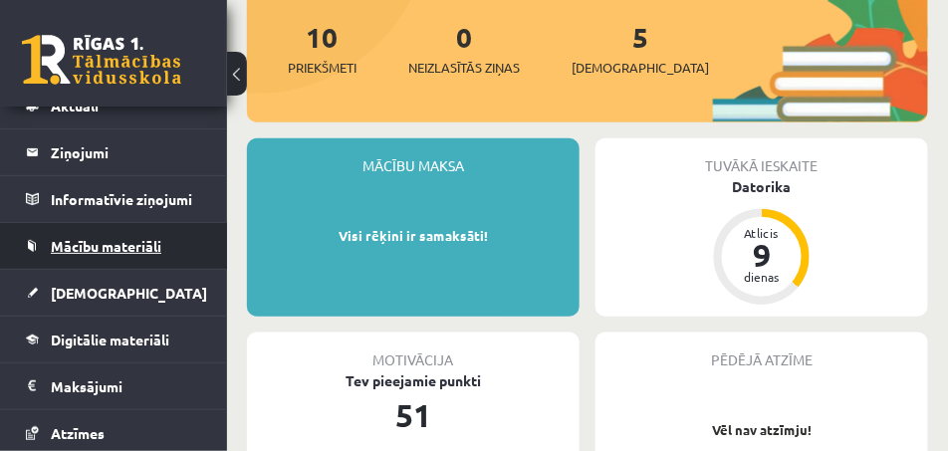
scroll to position [100, 0]
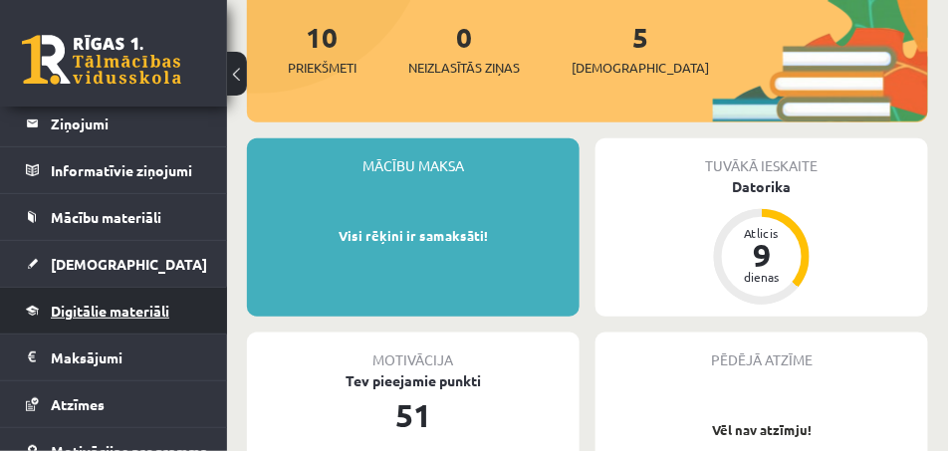
click at [169, 318] on link "Digitālie materiāli" at bounding box center [114, 311] width 176 height 46
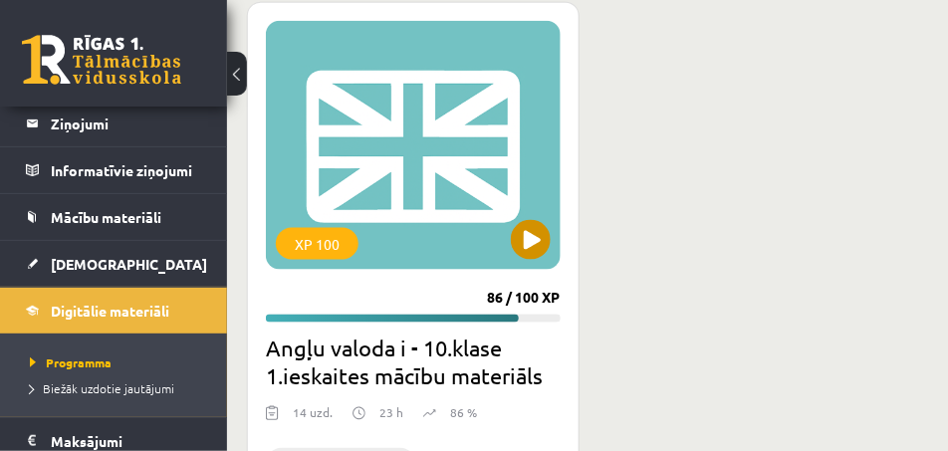
scroll to position [598, 0]
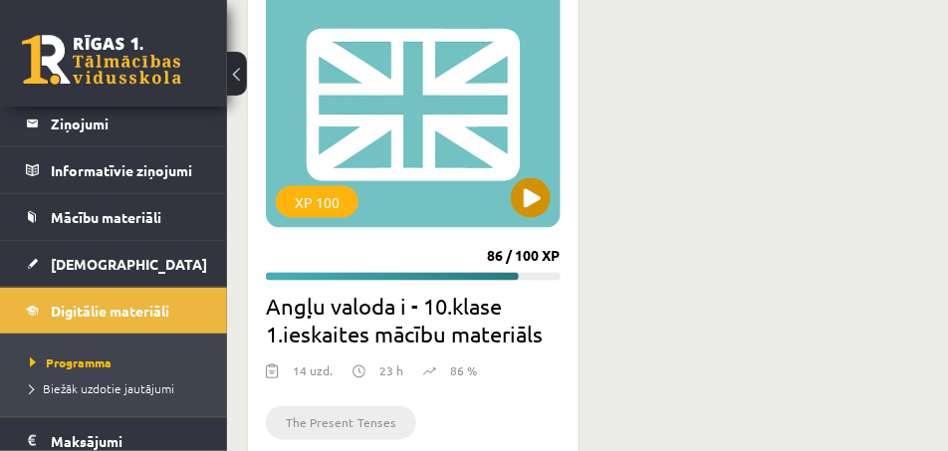
click at [410, 157] on div "XP 100" at bounding box center [413, 103] width 295 height 249
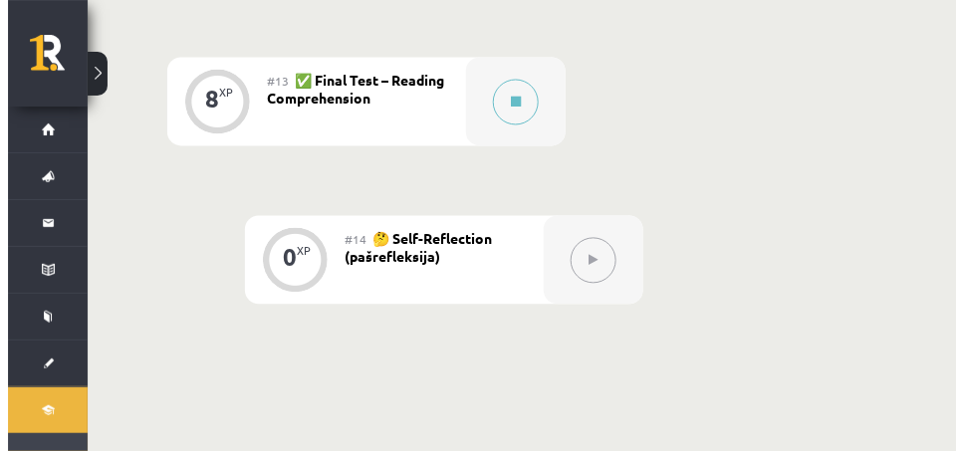
scroll to position [2490, 0]
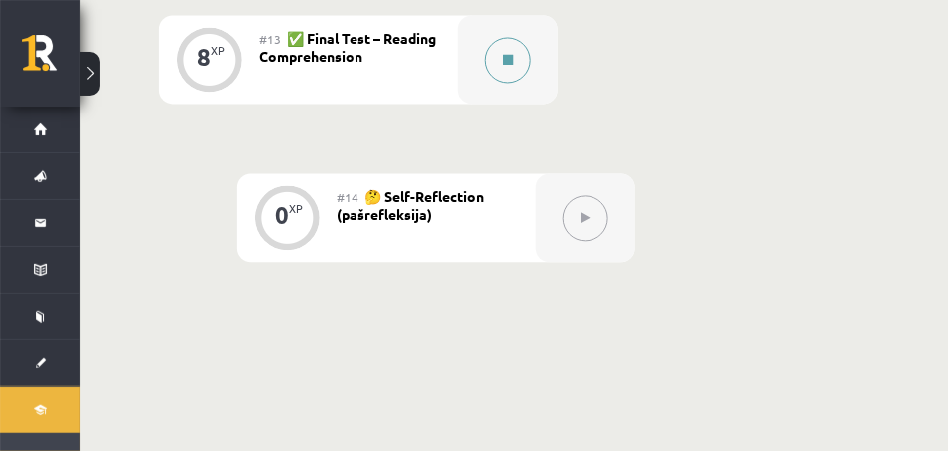
click at [499, 51] on button at bounding box center [508, 61] width 46 height 46
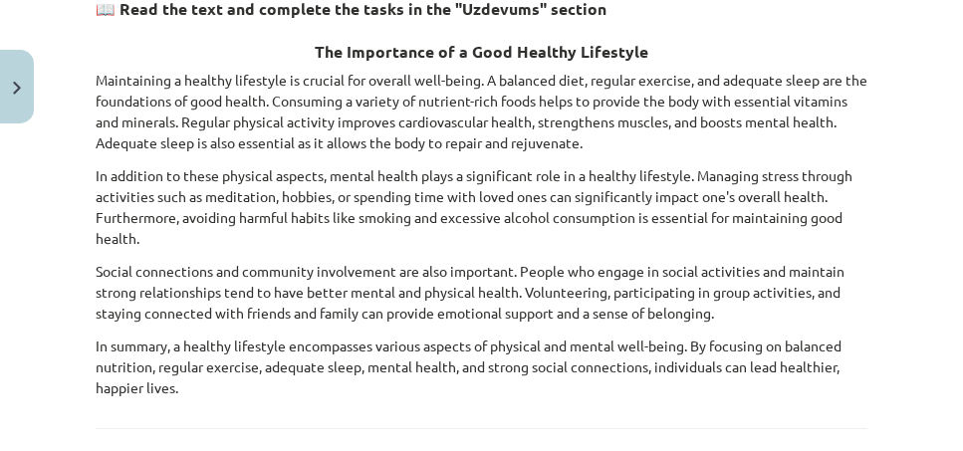
scroll to position [398, 0]
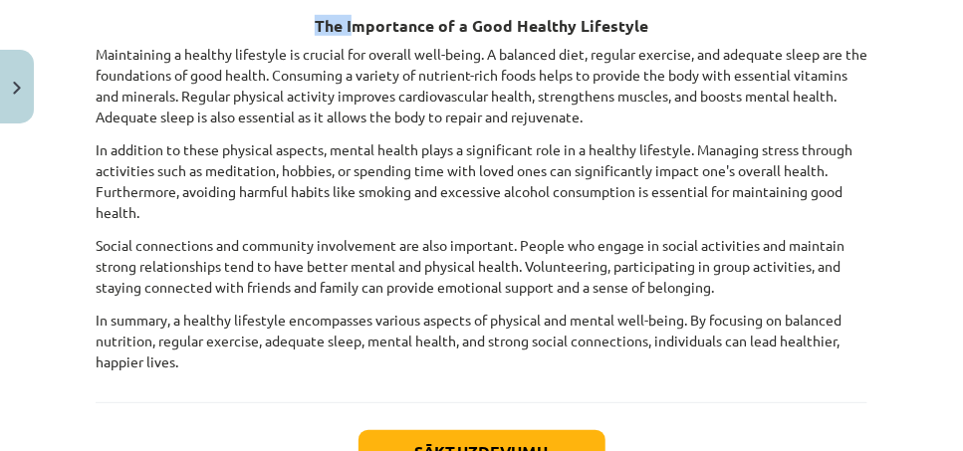
drag, startPoint x: 47, startPoint y: 22, endPoint x: 347, endPoint y: 32, distance: 300.0
click at [347, 32] on div "Mācību tēma: Angļu valoda i - 10.[PERSON_NAME] 1.ieskaites mācību materiāls #13…" at bounding box center [481, 225] width 963 height 451
click at [339, 1] on h3 "The Importance of a Good Healthy Lifestyle" at bounding box center [482, 19] width 772 height 37
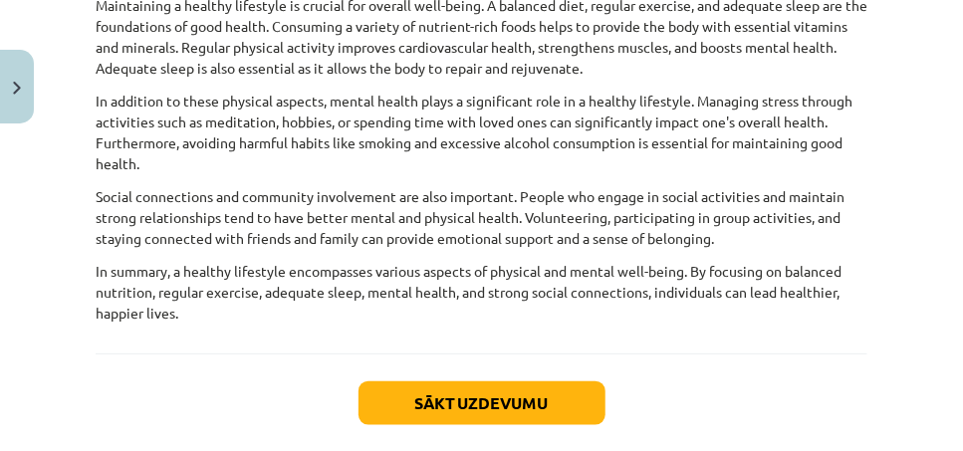
scroll to position [348, 0]
